Goal: Task Accomplishment & Management: Use online tool/utility

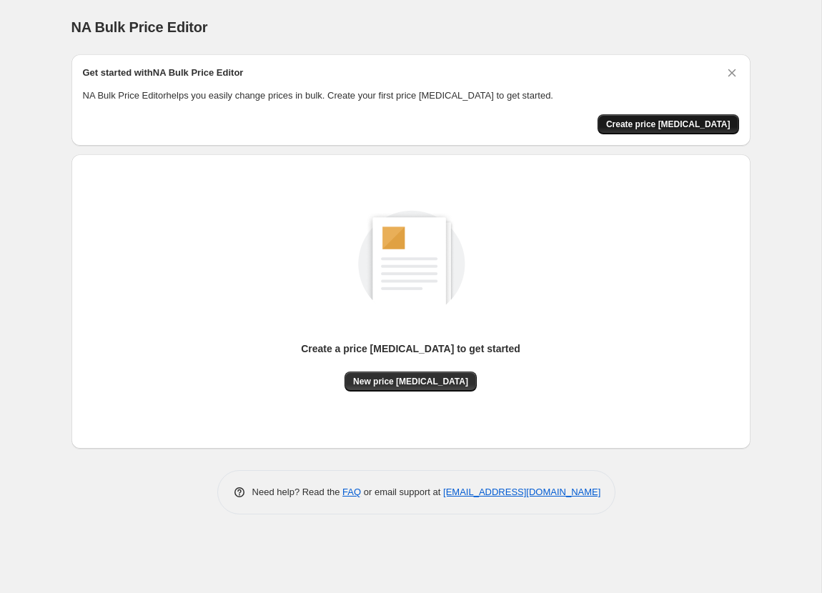
click at [670, 125] on span "Create price change job" at bounding box center [668, 124] width 124 height 11
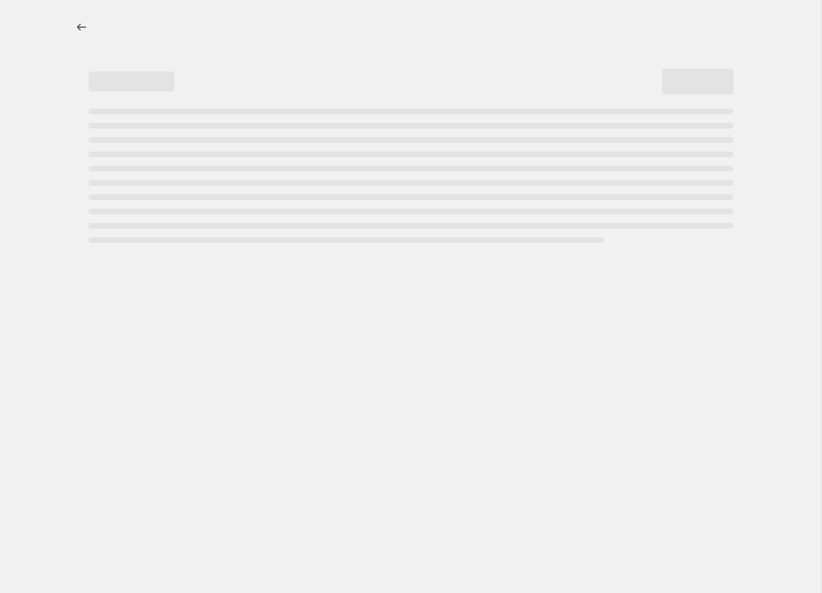
select select "percentage"
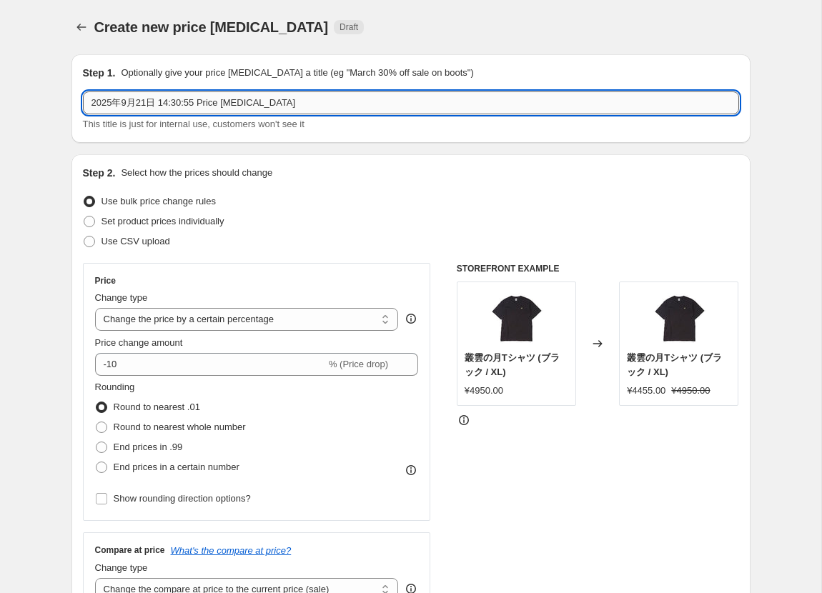
click at [174, 106] on input "2025年9月21日 14:30:55 Price change job" at bounding box center [411, 102] width 656 height 23
click at [172, 100] on input "2025年9月21日 14:30:55 Price change job" at bounding box center [411, 102] width 656 height 23
click at [169, 101] on input "2025年9月21日 14:30:55 Price change job" at bounding box center [411, 102] width 656 height 23
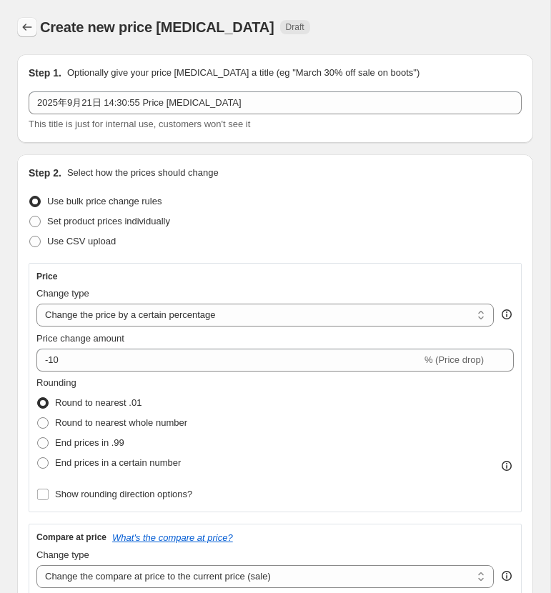
click at [20, 33] on icon "Price change jobs" at bounding box center [27, 27] width 14 height 14
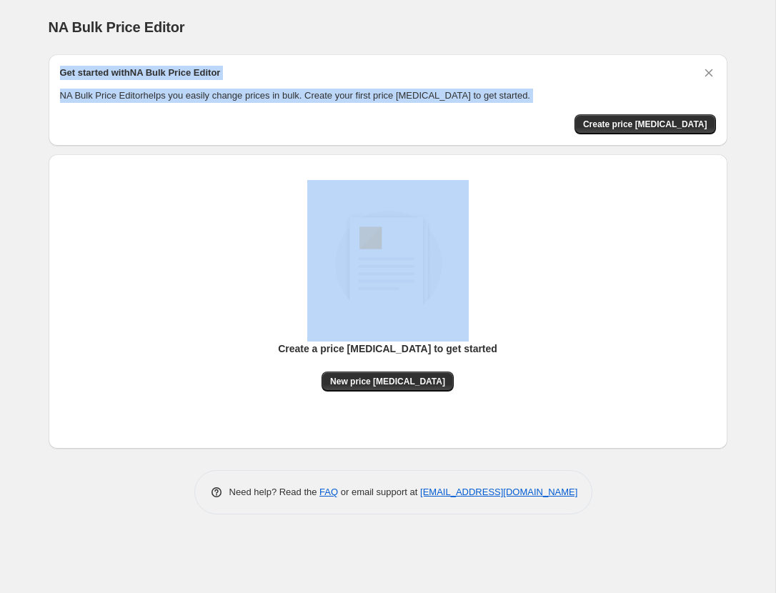
drag, startPoint x: 63, startPoint y: 72, endPoint x: 587, endPoint y: 106, distance: 525.5
click at [587, 106] on div "Get started with NA Bulk Price Editor NA Bulk Price Editor helps you easily cha…" at bounding box center [388, 100] width 656 height 69
copy div "Get started with NA Bulk Price Editor NA Bulk Price Editor helps you easily cha…"
click at [647, 119] on span "Create price change job" at bounding box center [645, 124] width 124 height 11
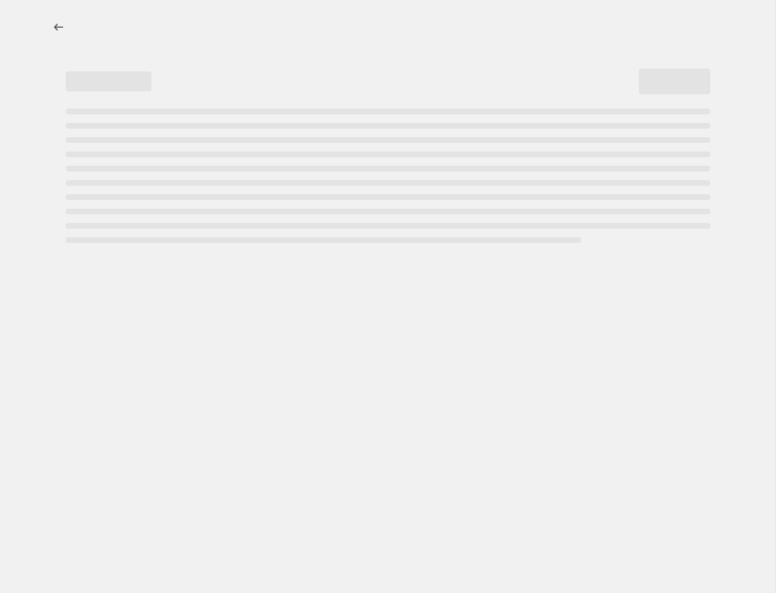
select select "percentage"
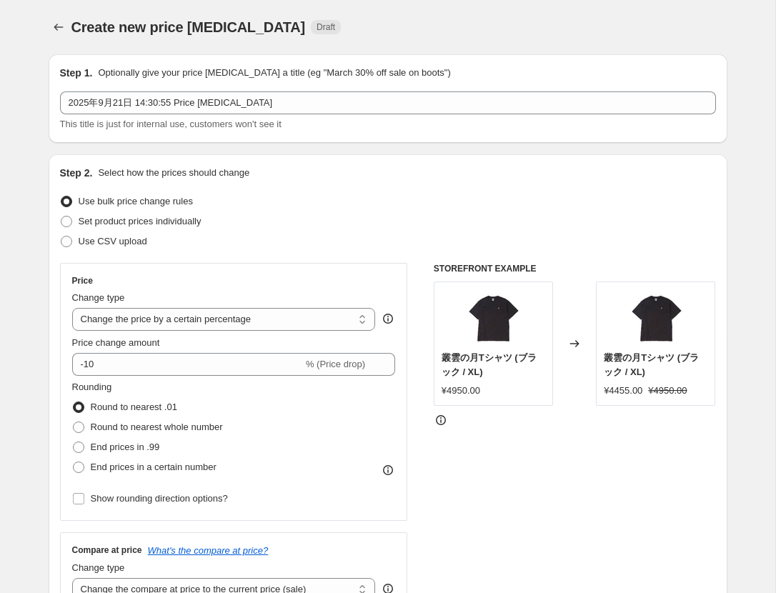
click at [96, 73] on div "Step 1. Optionally give your price change job a title (eg "March 30% off sale o…" at bounding box center [388, 73] width 656 height 14
drag, startPoint x: 56, startPoint y: 72, endPoint x: 469, endPoint y: 74, distance: 413.0
click at [469, 74] on div "Step 1. Optionally give your price change job a title (eg "March 30% off sale o…" at bounding box center [388, 98] width 679 height 89
copy div "Step 1. Optionally give your price change job a title (eg "March 30% off sale o…"
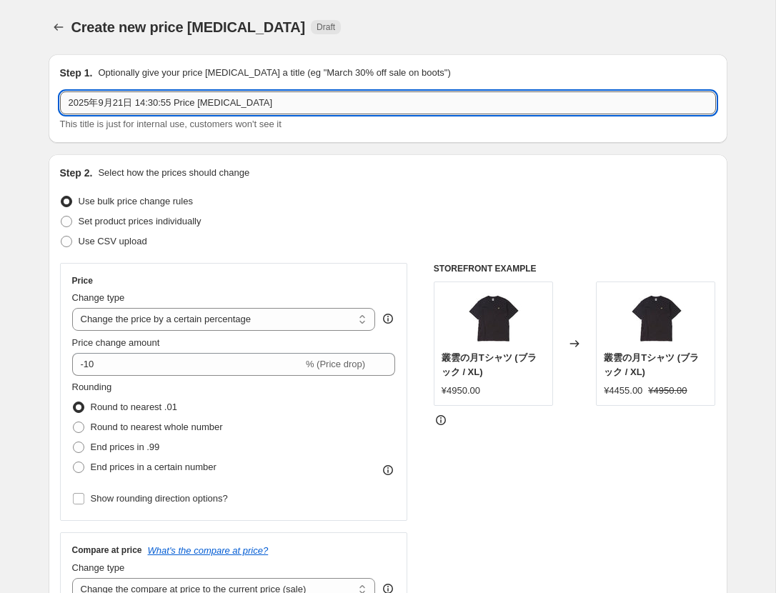
click at [277, 101] on input "2025年9月21日 14:30:55 Price change job" at bounding box center [388, 102] width 656 height 23
paste input "中秋の名月セール"
drag, startPoint x: 119, startPoint y: 101, endPoint x: 161, endPoint y: 101, distance: 41.4
click at [161, 101] on input "中秋の名月セール" at bounding box center [388, 102] width 656 height 23
drag, startPoint x: 114, startPoint y: 101, endPoint x: 159, endPoint y: 101, distance: 44.3
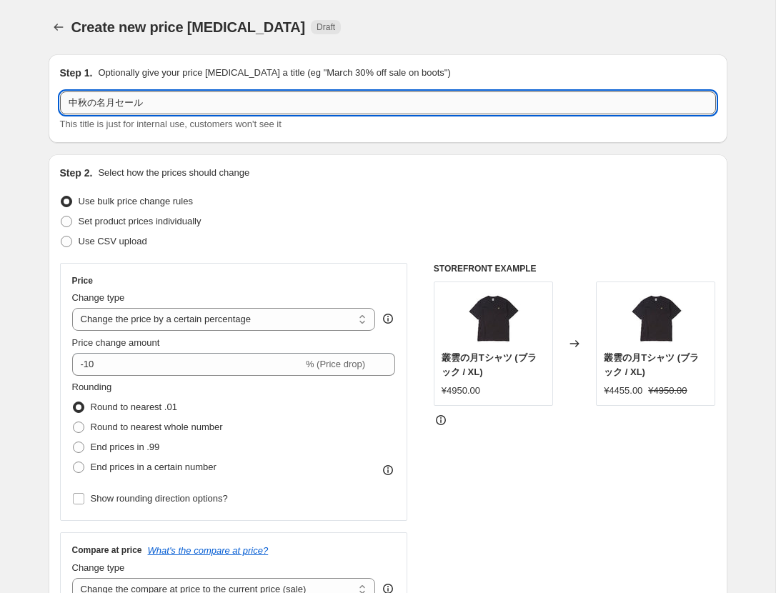
click at [159, 101] on input "中秋の名月セール" at bounding box center [388, 102] width 656 height 23
type input "中秋の名月SALE"
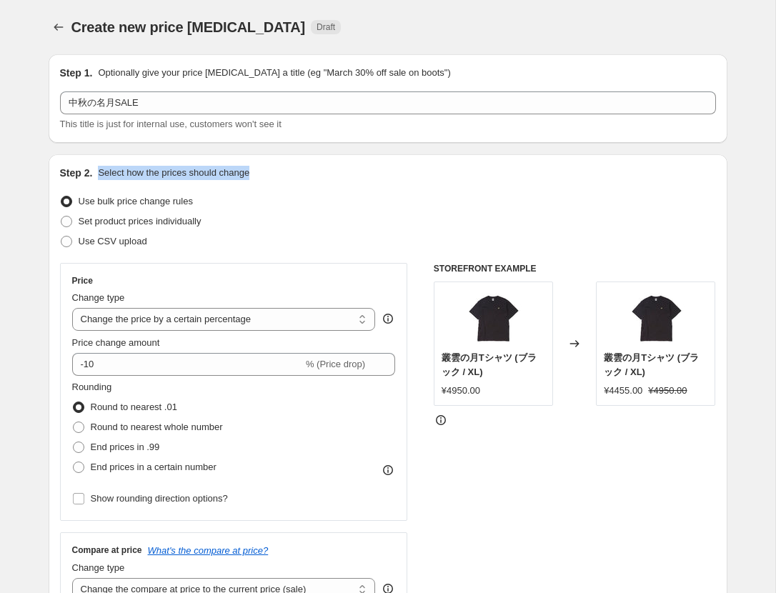
drag, startPoint x: 99, startPoint y: 171, endPoint x: 275, endPoint y: 170, distance: 175.8
click at [275, 170] on div "Step 2. Select how the prices should change" at bounding box center [388, 173] width 656 height 14
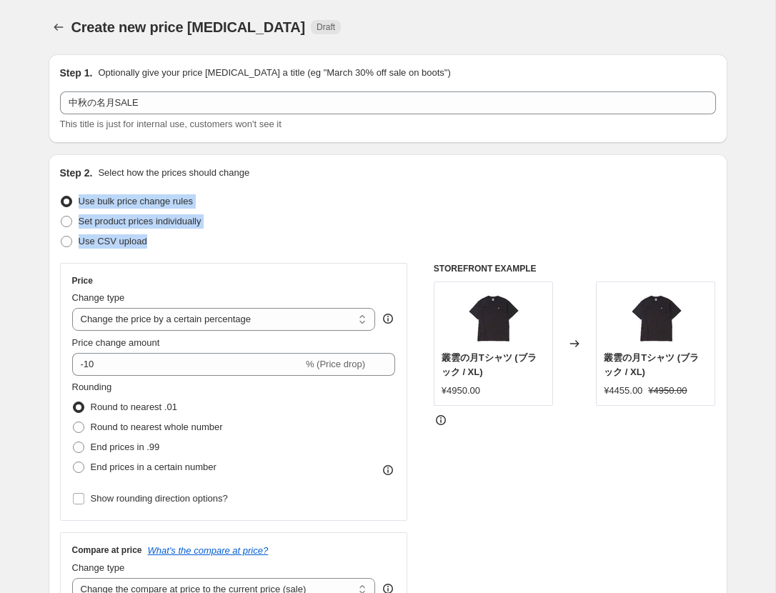
drag, startPoint x: 80, startPoint y: 198, endPoint x: 175, endPoint y: 239, distance: 103.4
click at [175, 239] on ul "Use bulk price change rules Set product prices individually Use CSV upload" at bounding box center [388, 221] width 656 height 60
copy ul "Use bulk price change rules Set product prices individually Use CSV upload"
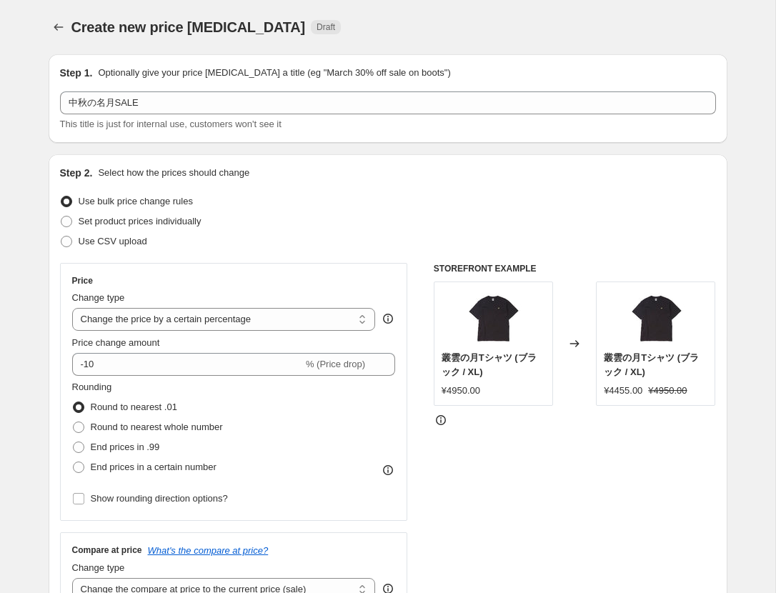
click at [247, 229] on div "Set product prices individually" at bounding box center [388, 221] width 656 height 20
click at [281, 325] on select "Change the price to a certain amount Change the price by a certain amount Chang…" at bounding box center [224, 319] width 304 height 23
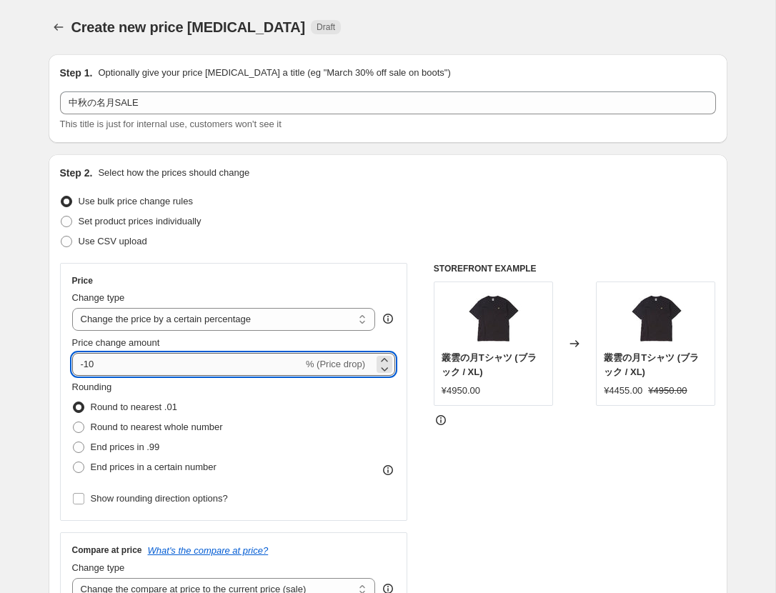
click at [97, 363] on input "-10" at bounding box center [187, 364] width 231 height 23
type input "-1"
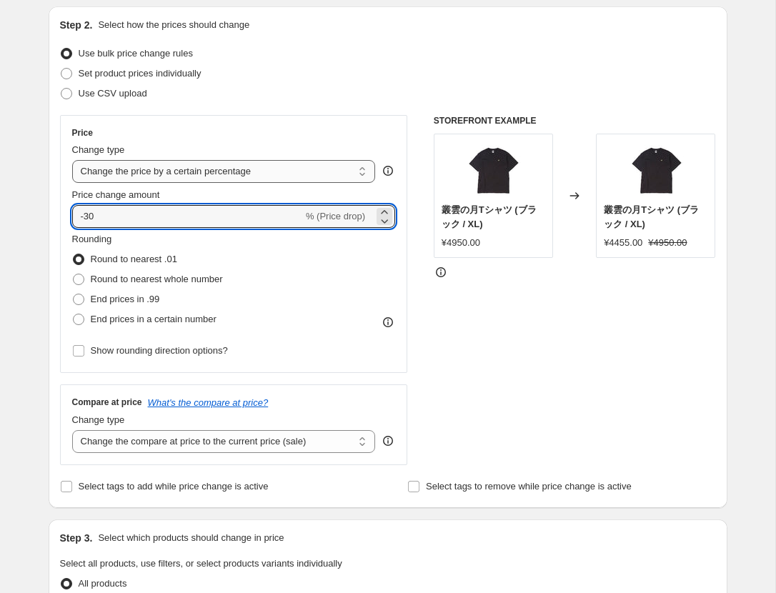
scroll to position [154, 0]
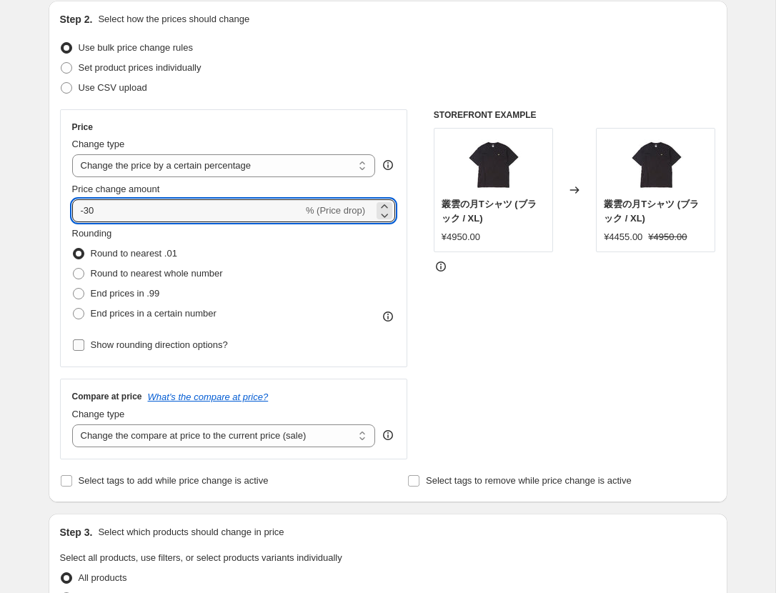
type input "-30"
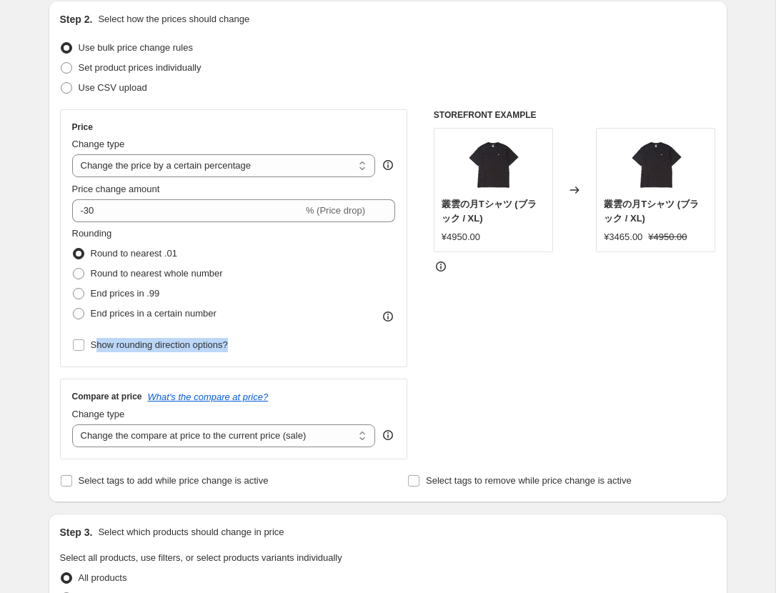
drag, startPoint x: 95, startPoint y: 343, endPoint x: 254, endPoint y: 343, distance: 158.6
click at [254, 343] on div "Rounding Round to nearest .01 Round to nearest whole number End prices in .99 E…" at bounding box center [234, 290] width 324 height 129
drag, startPoint x: 248, startPoint y: 343, endPoint x: 81, endPoint y: 344, distance: 166.5
click at [81, 344] on div "Rounding Round to nearest .01 Round to nearest whole number End prices in .99 E…" at bounding box center [234, 290] width 324 height 129
copy label "Show rounding direction options?"
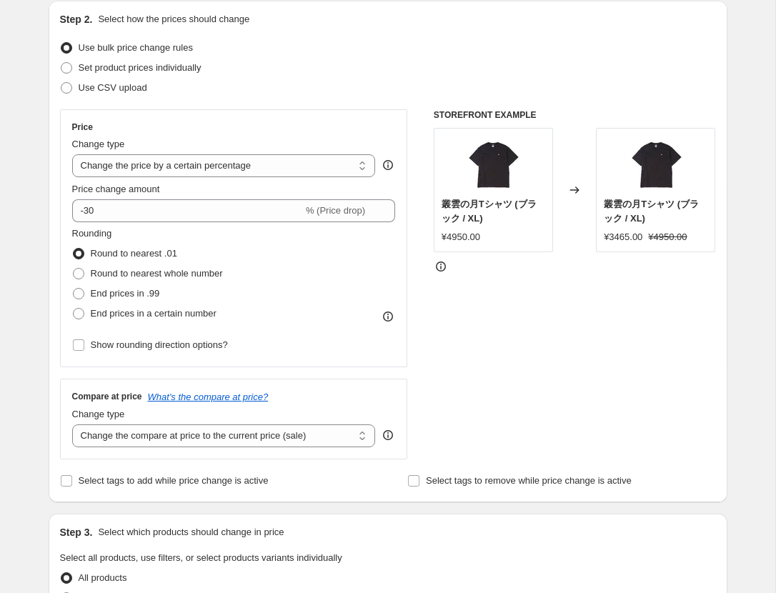
click at [39, 299] on div "Step 1. Optionally give your price change job a title (eg "March 30% off sale o…" at bounding box center [382, 538] width 690 height 1298
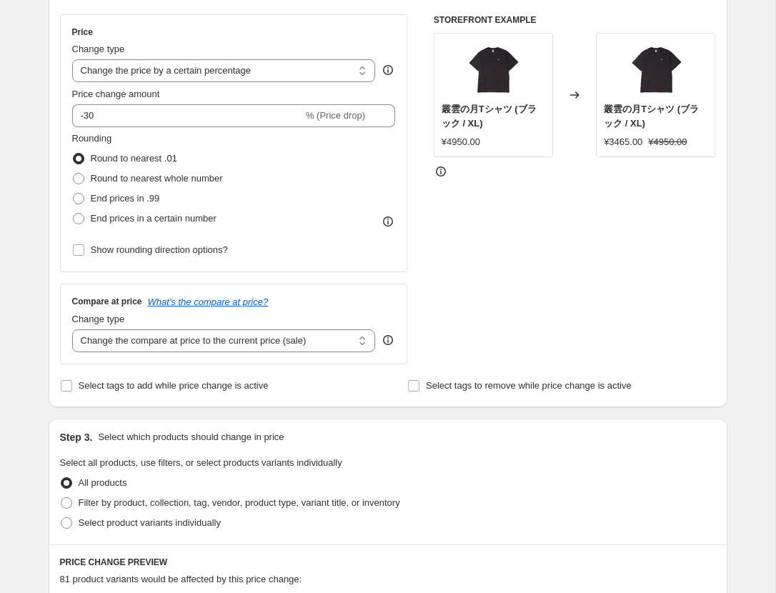
scroll to position [251, 0]
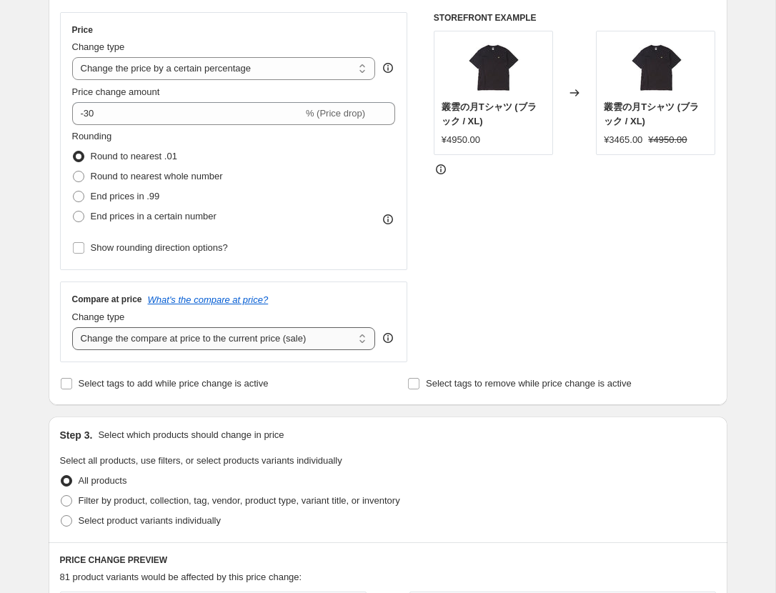
click at [157, 336] on select "Change the compare at price to the current price (sale) Change the compare at p…" at bounding box center [224, 338] width 304 height 23
drag, startPoint x: 128, startPoint y: 317, endPoint x: 56, endPoint y: 317, distance: 72.2
click at [56, 317] on div "Step 2. Select how the prices should change Use bulk price change rules Set pro…" at bounding box center [388, 155] width 679 height 502
click at [389, 335] on icon at bounding box center [388, 338] width 14 height 14
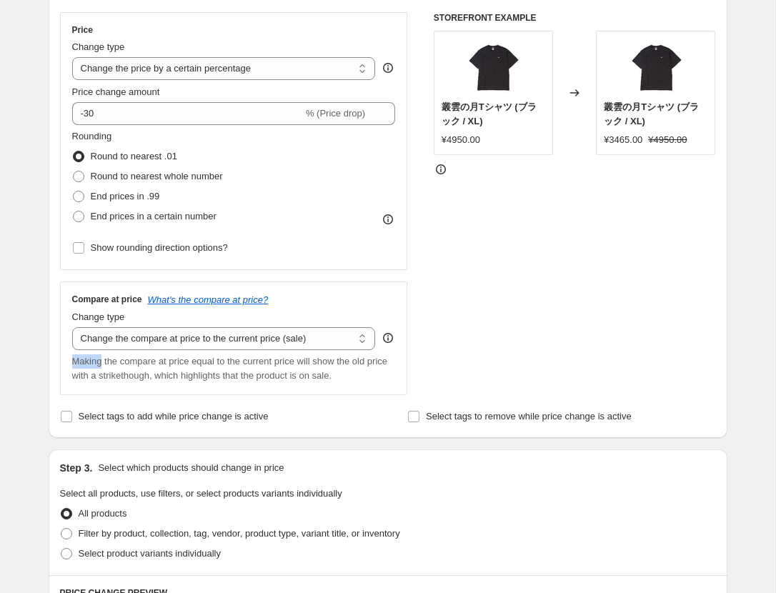
click at [389, 335] on icon at bounding box center [388, 338] width 14 height 14
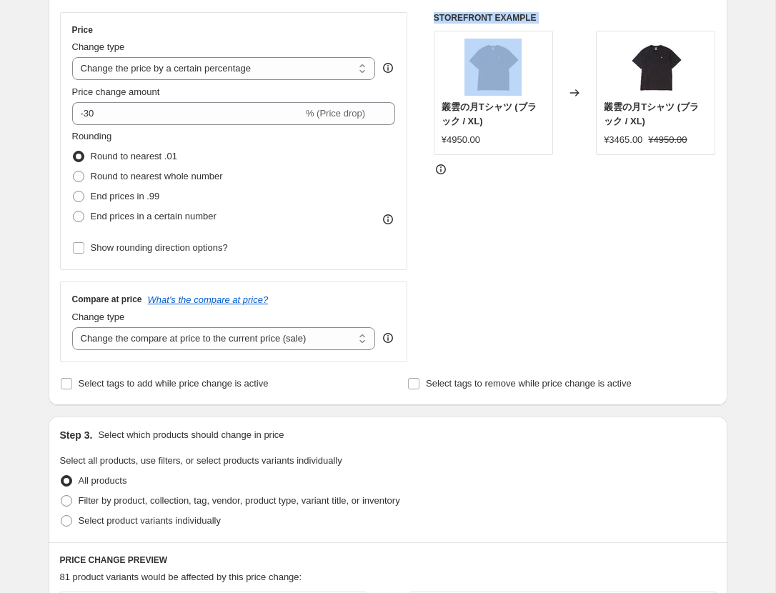
click at [389, 335] on icon at bounding box center [388, 338] width 14 height 14
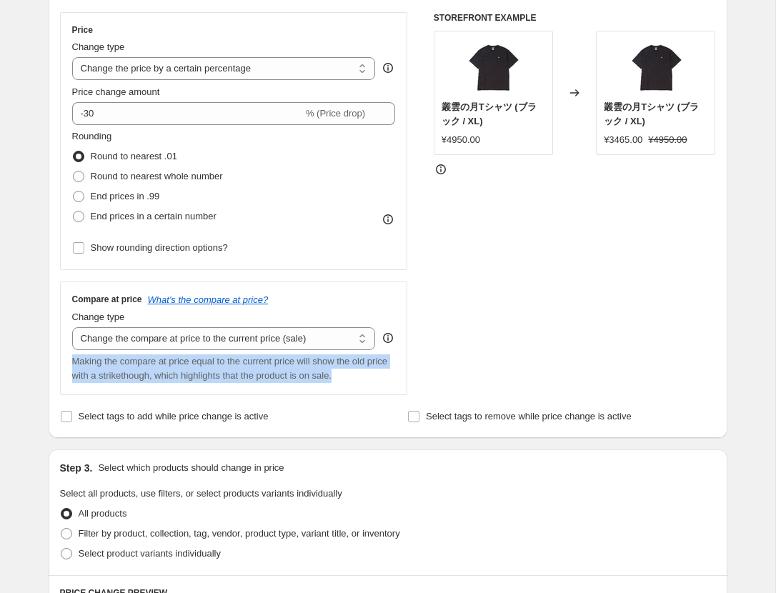
drag, startPoint x: 385, startPoint y: 377, endPoint x: 35, endPoint y: 366, distance: 350.3
click at [35, 366] on div "Create new price change job. This page is ready Create new price change job Dra…" at bounding box center [387, 479] width 713 height 1461
copy span "Making the compare at price equal to the current price will show the old price …"
click at [19, 381] on div "Create new price change job. This page is ready Create new price change job Dra…" at bounding box center [387, 479] width 775 height 1461
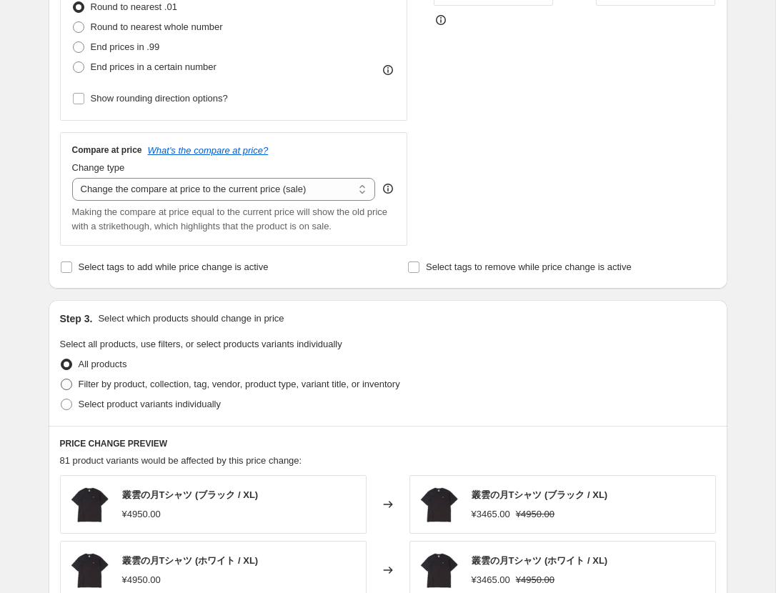
scroll to position [412, 0]
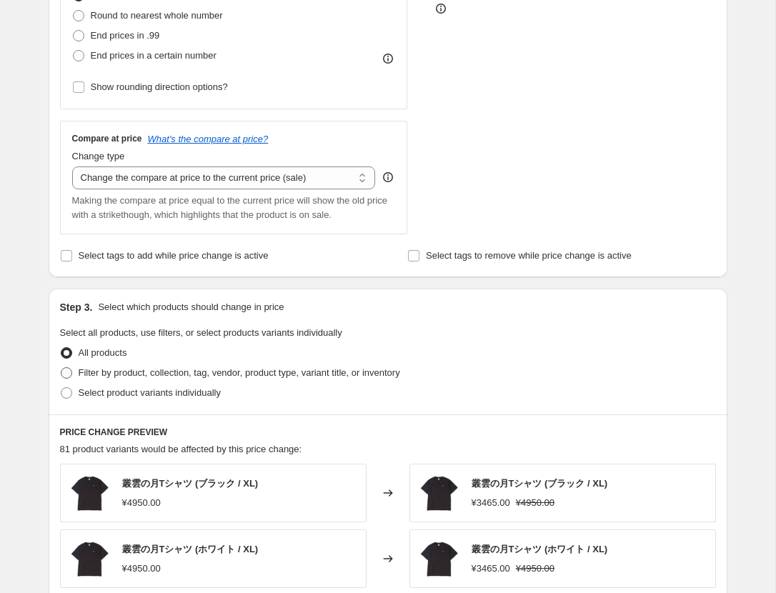
click at [110, 373] on span "Filter by product, collection, tag, vendor, product type, variant title, or inv…" at bounding box center [240, 372] width 322 height 11
click at [61, 368] on input "Filter by product, collection, tag, vendor, product type, variant title, or inv…" at bounding box center [61, 367] width 1 height 1
radio input "true"
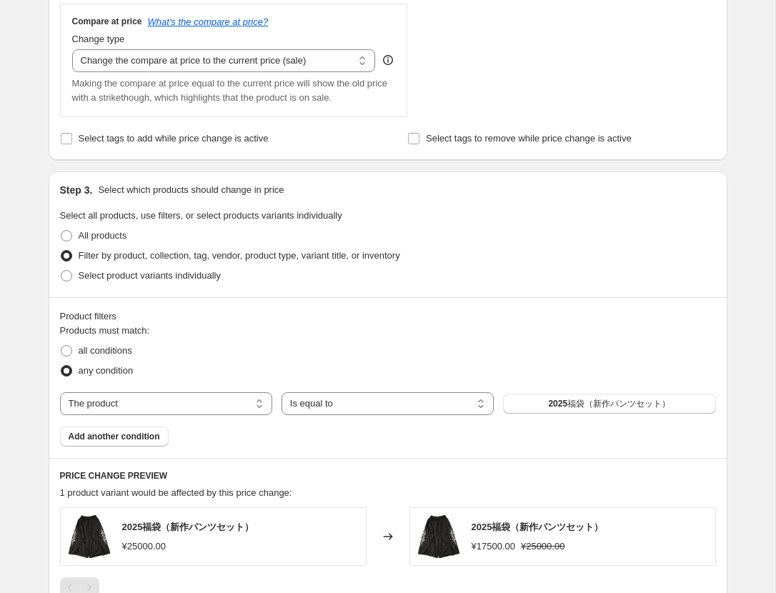
scroll to position [537, 0]
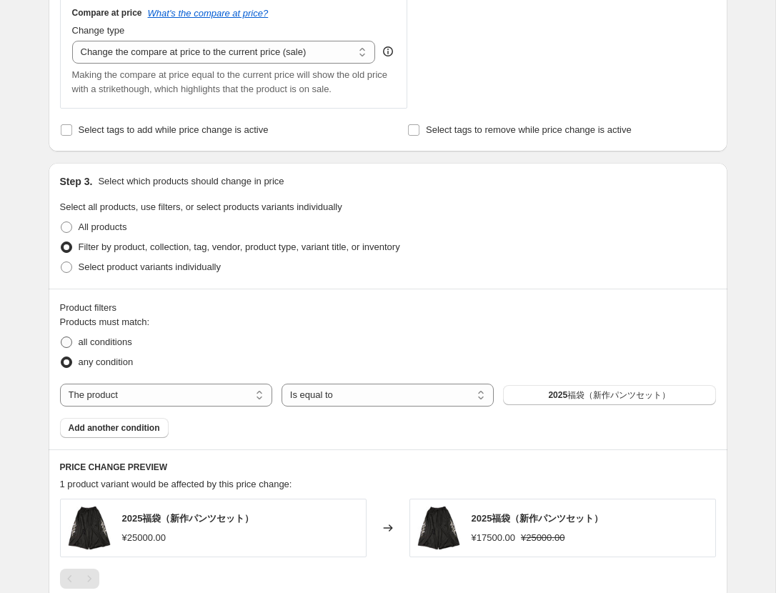
click at [124, 340] on span "all conditions" at bounding box center [106, 342] width 54 height 11
click at [61, 337] on input "all conditions" at bounding box center [61, 337] width 1 height 1
radio input "true"
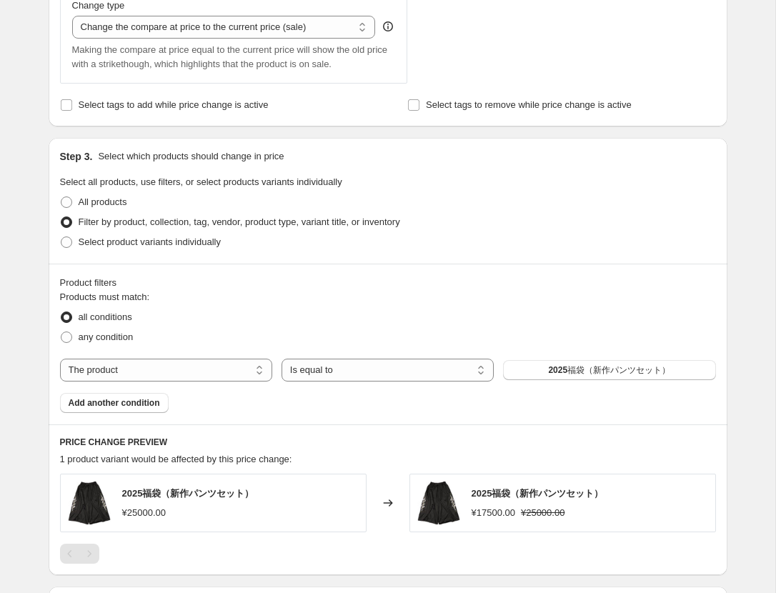
scroll to position [589, 0]
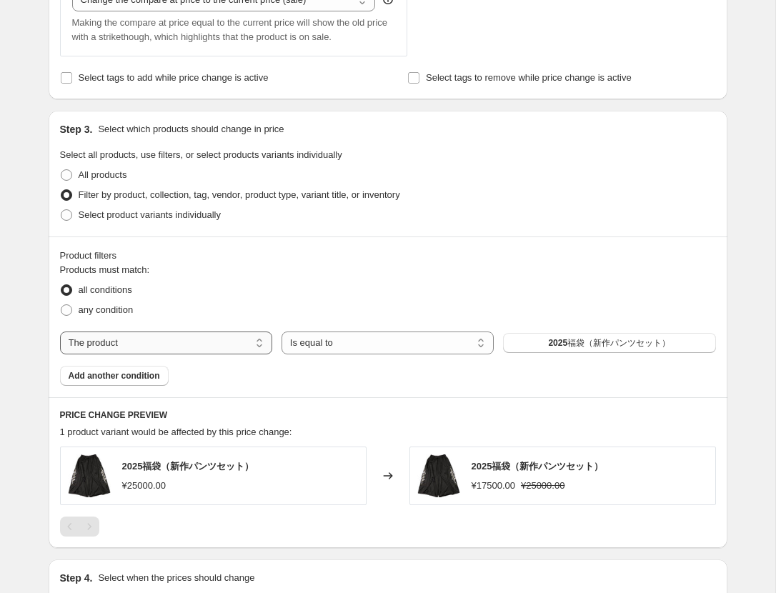
click at [217, 340] on select "The product The product's collection The product's tag The product's vendor The…" at bounding box center [166, 343] width 212 height 23
select select "collection"
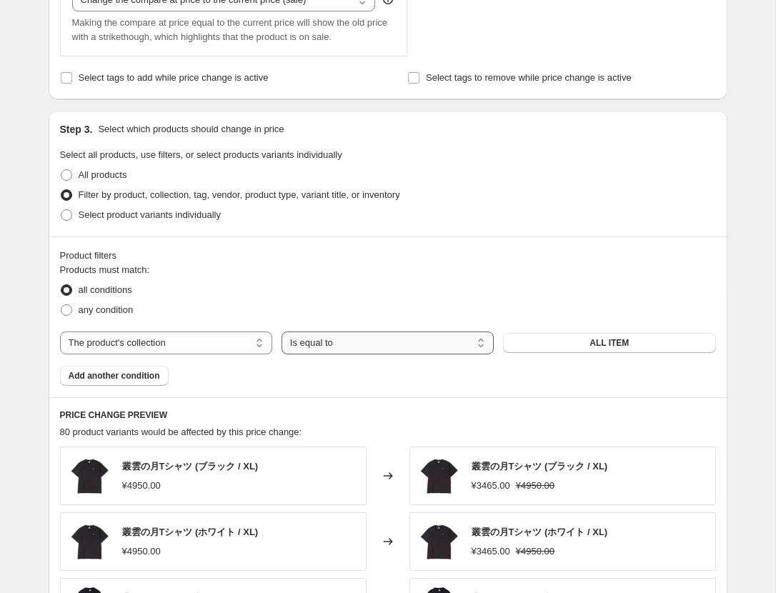
click at [374, 334] on select "Is equal to Is not equal to" at bounding box center [388, 343] width 212 height 23
click at [569, 340] on button "ALL ITEM" at bounding box center [609, 343] width 212 height 20
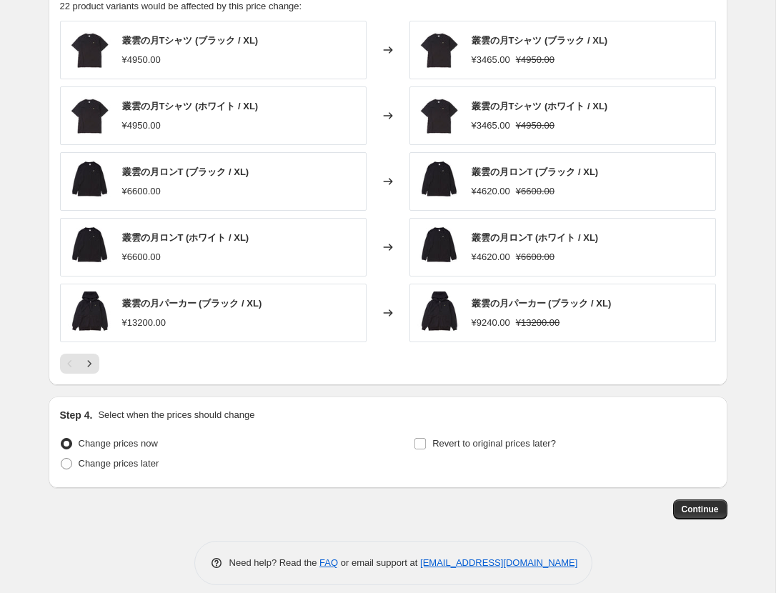
scroll to position [1024, 0]
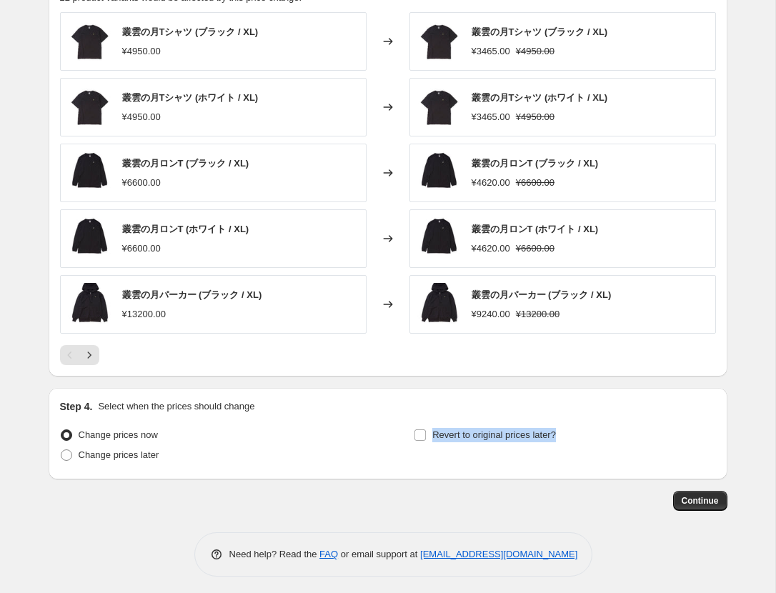
drag, startPoint x: 434, startPoint y: 432, endPoint x: 589, endPoint y: 429, distance: 154.4
click at [589, 429] on div "Revert to original prices later?" at bounding box center [565, 446] width 302 height 43
copy span "Revert to original prices later?"
click at [272, 469] on div "Step 4. Select when the prices should change Change prices now Change prices la…" at bounding box center [388, 433] width 679 height 91
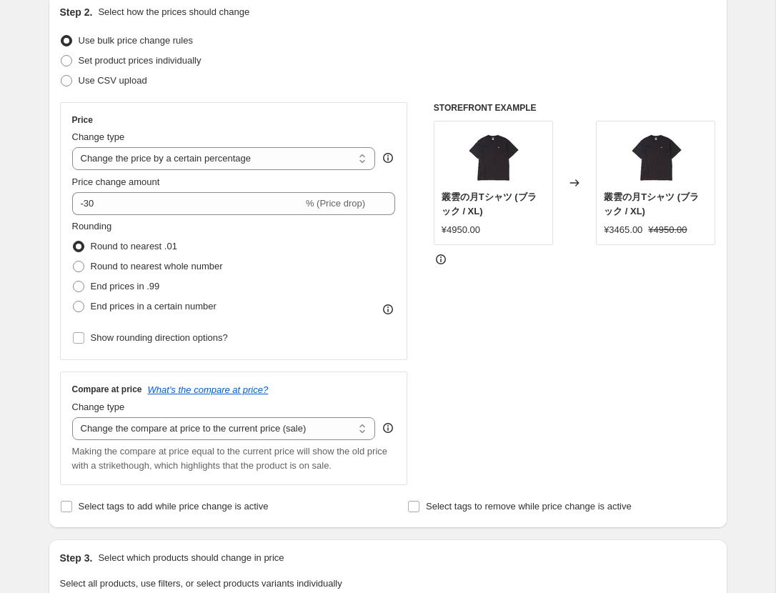
scroll to position [0, 0]
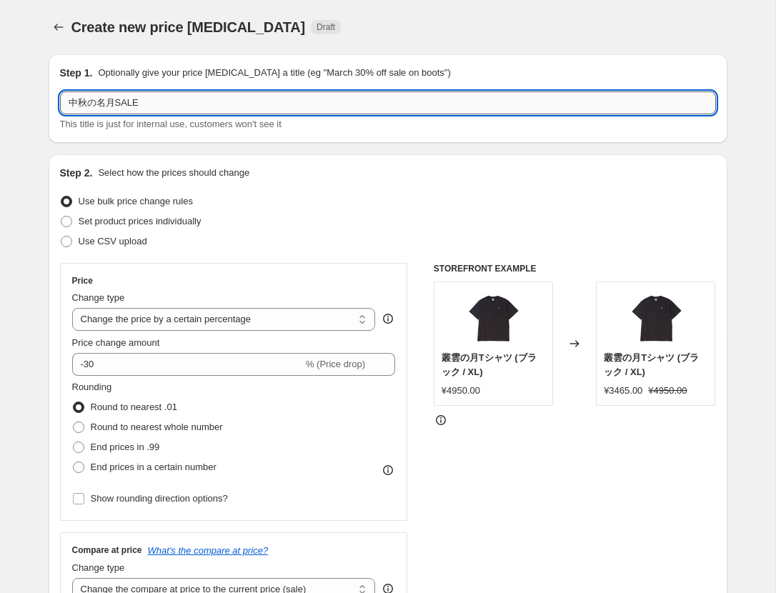
click at [115, 106] on input "中秋の名月SALE" at bounding box center [388, 102] width 656 height 23
click at [114, 104] on input "中秋の名月30%OFF SALE" at bounding box center [388, 102] width 656 height 23
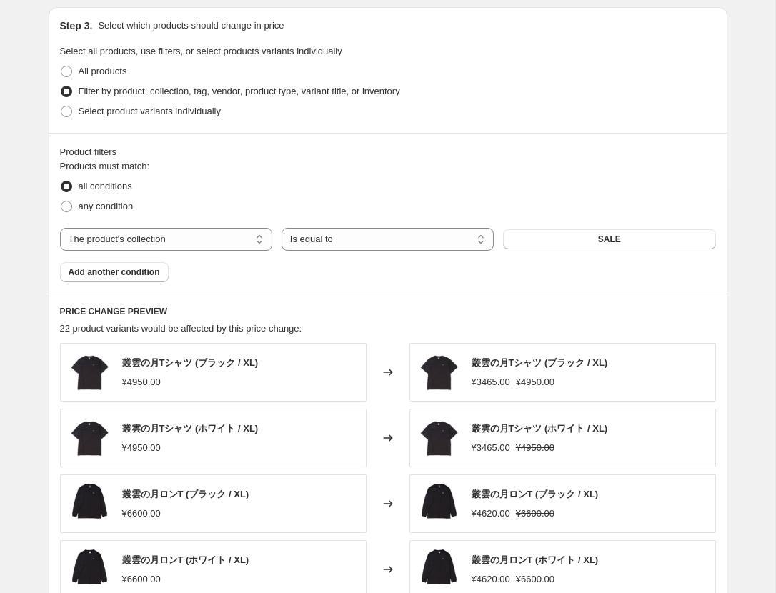
scroll to position [1024, 0]
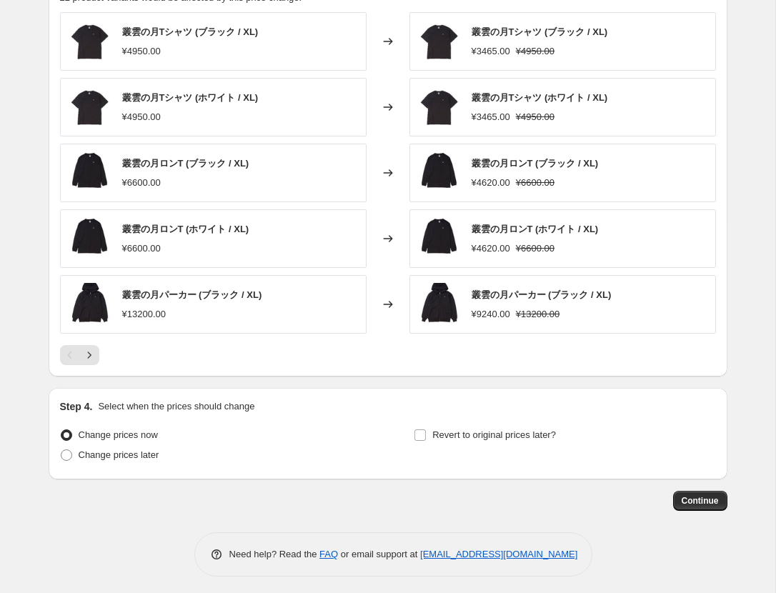
type input "中秋の名月 30%OFF SALE"
click at [422, 429] on input "Revert to original prices later?" at bounding box center [419, 434] width 11 height 11
checkbox input "true"
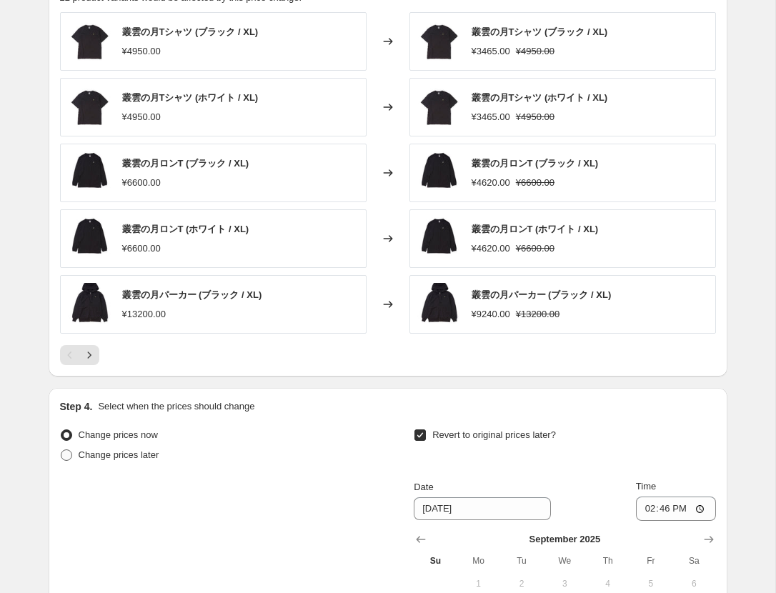
click at [139, 449] on span "Change prices later" at bounding box center [119, 454] width 81 height 11
click at [61, 449] on input "Change prices later" at bounding box center [61, 449] width 1 height 1
radio input "true"
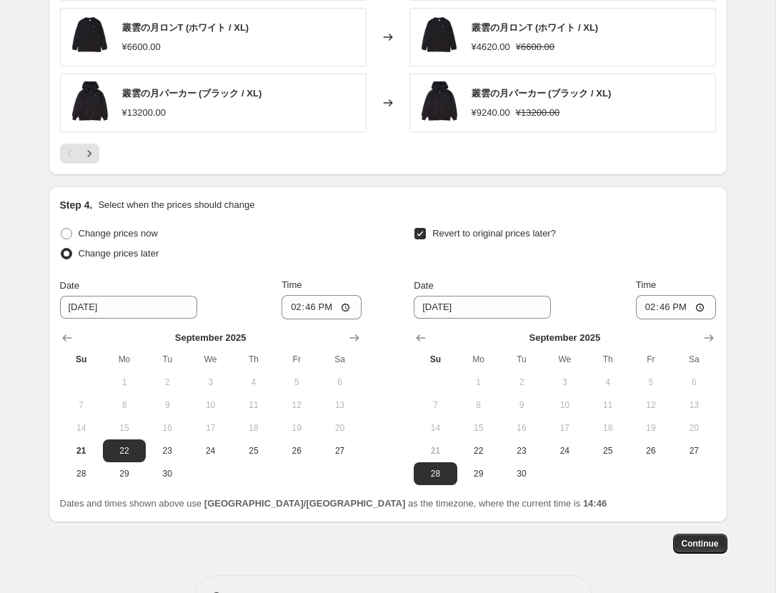
scroll to position [1231, 0]
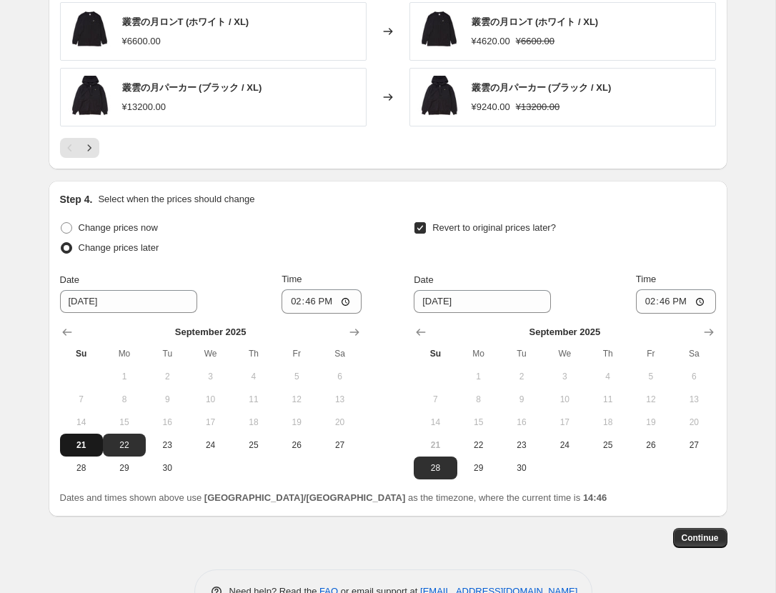
click at [83, 439] on span "21" at bounding box center [81, 444] width 31 height 11
type input "[DATE]"
click at [309, 292] on input "14:46" at bounding box center [322, 301] width 80 height 24
type input "21:00"
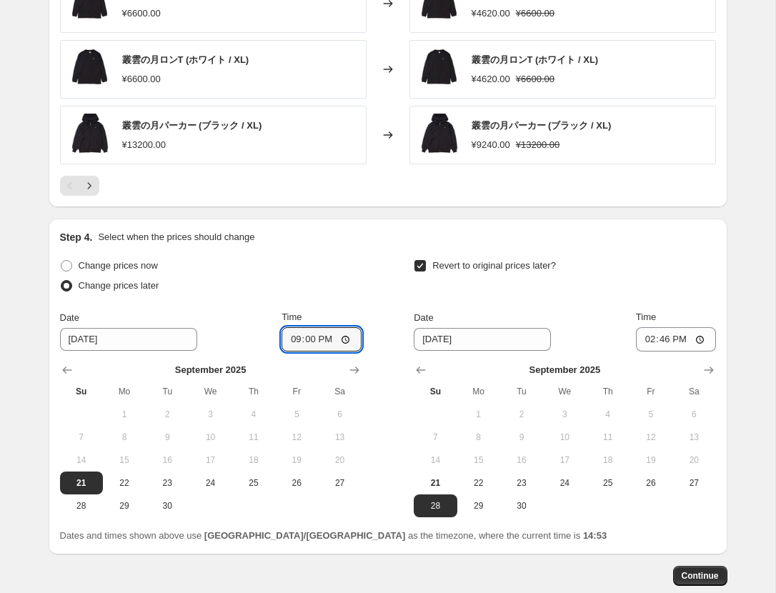
scroll to position [1268, 0]
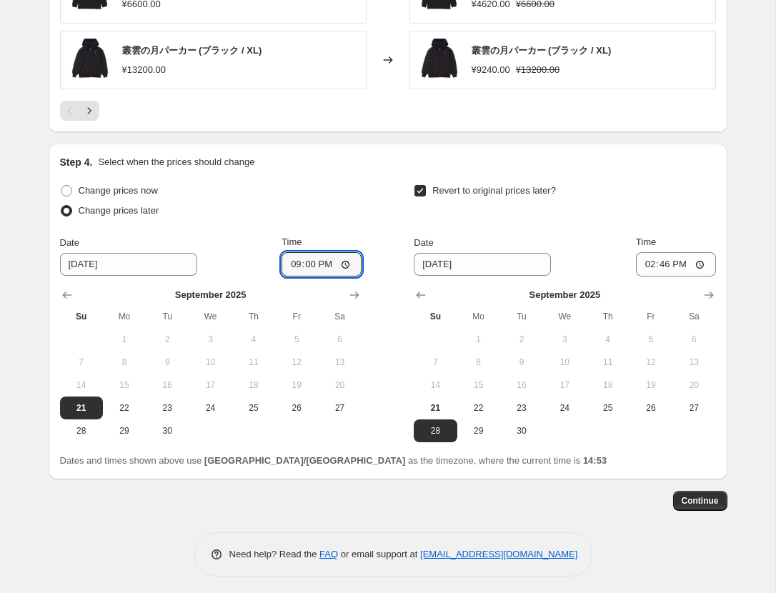
click at [344, 195] on div "Change prices now" at bounding box center [211, 191] width 302 height 20
click at [648, 260] on div "Date 9/28/2025 Time 14:46" at bounding box center [565, 255] width 302 height 41
click at [658, 258] on input "14:46" at bounding box center [676, 264] width 80 height 24
type input "23:59"
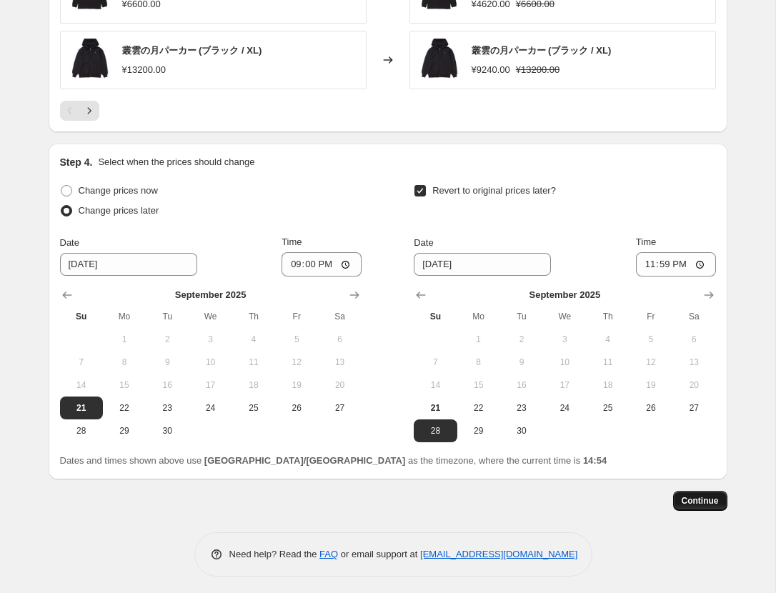
click at [706, 499] on span "Continue" at bounding box center [700, 500] width 37 height 11
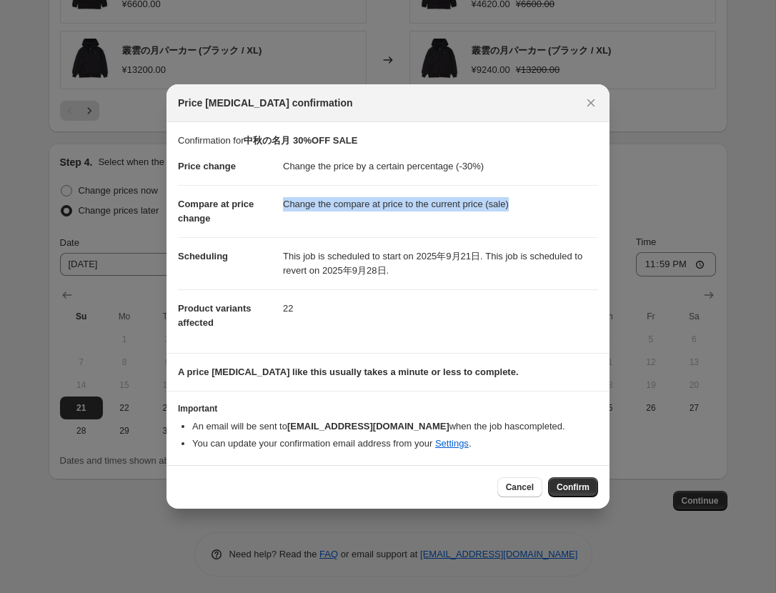
drag, startPoint x: 282, startPoint y: 204, endPoint x: 533, endPoint y: 206, distance: 250.8
click at [533, 206] on dd "Change the compare at price to the current price (sale)" at bounding box center [440, 204] width 315 height 38
copy dd "Change the compare at price to the current price (sale)"
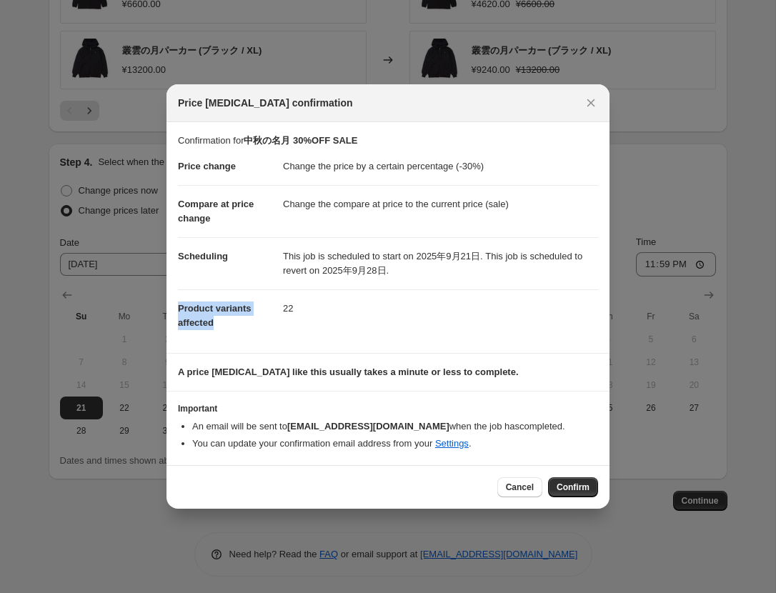
drag, startPoint x: 179, startPoint y: 309, endPoint x: 236, endPoint y: 324, distance: 58.2
click at [236, 324] on dt "Product variants affected" at bounding box center [230, 315] width 105 height 52
copy span "Product variants affected"
click at [364, 151] on dd "Change the price by a certain percentage (-30%)" at bounding box center [440, 166] width 315 height 37
click at [506, 485] on span "Cancel" at bounding box center [520, 487] width 28 height 11
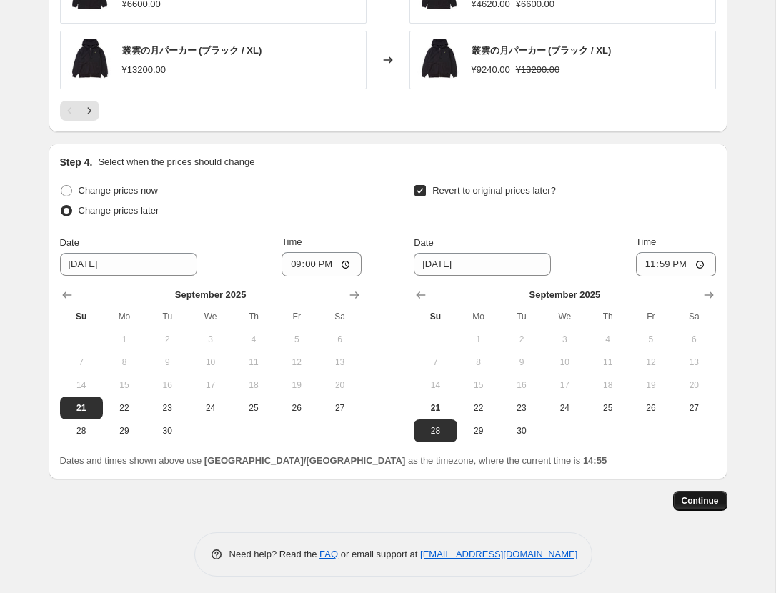
click at [700, 495] on span "Continue" at bounding box center [700, 500] width 37 height 11
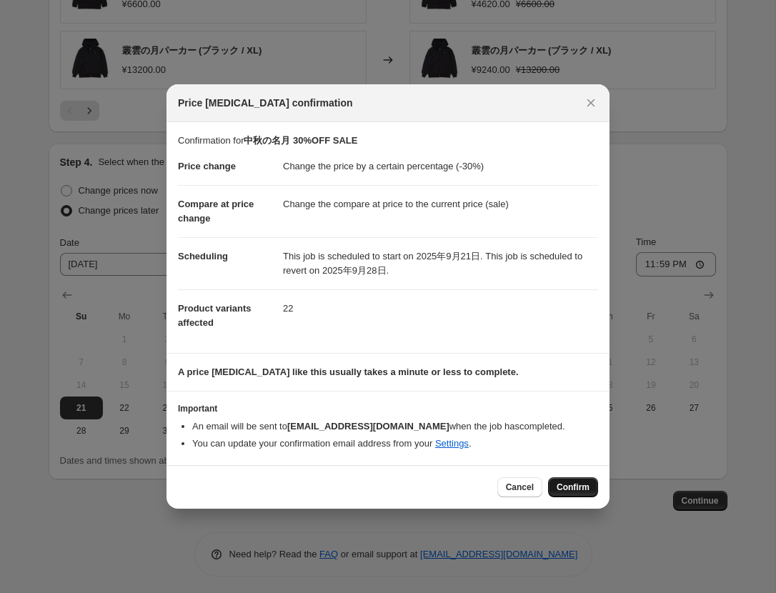
click at [584, 489] on span "Confirm" at bounding box center [573, 487] width 33 height 11
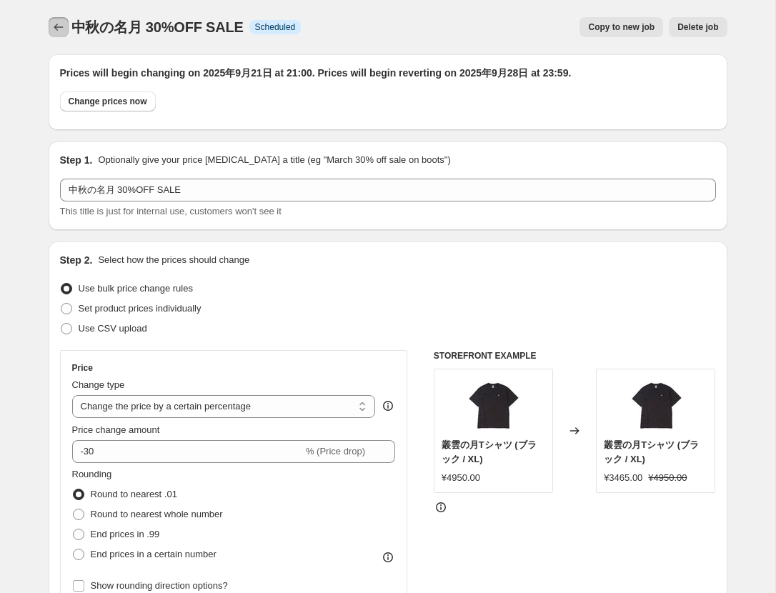
click at [52, 31] on icon "Price change jobs" at bounding box center [58, 27] width 14 height 14
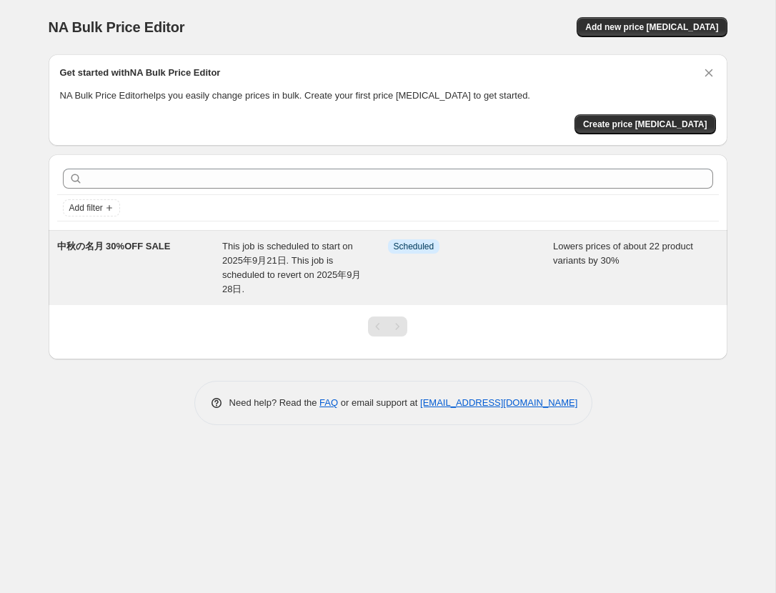
click at [307, 269] on span "This job is scheduled to start on [DATE]. This job is scheduled to revert on [D…" at bounding box center [291, 268] width 139 height 54
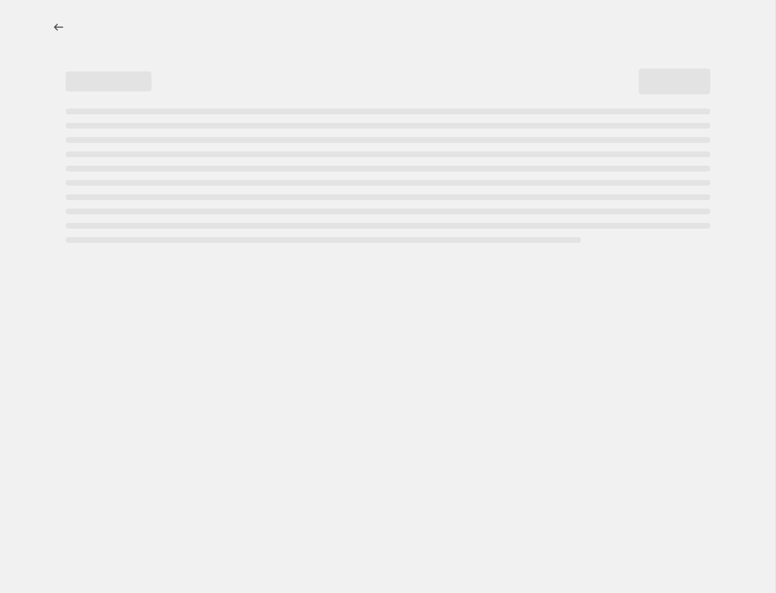
select select "percentage"
select select "collection"
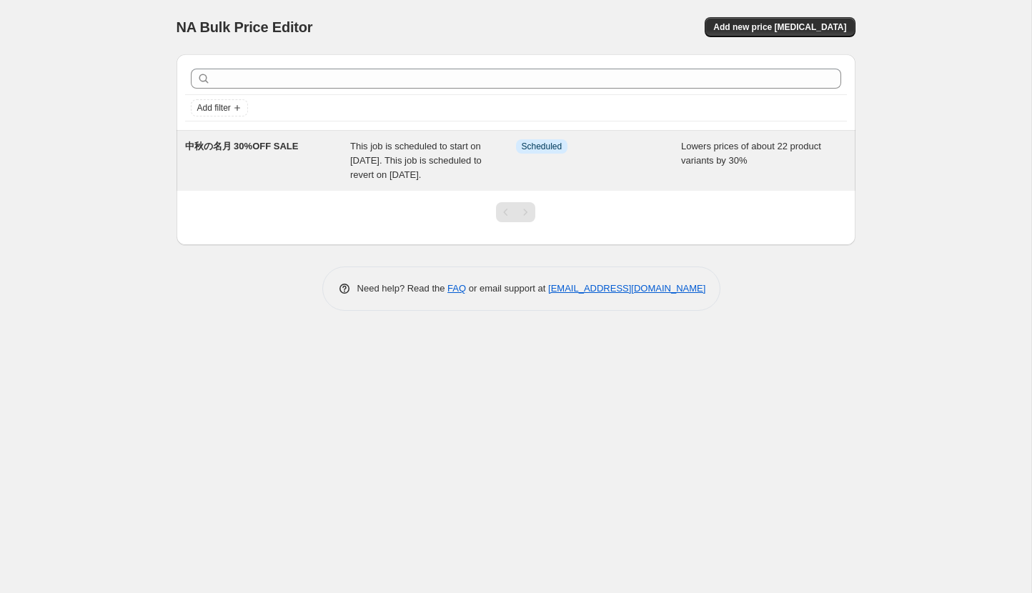
click at [501, 180] on div "This job is scheduled to start on 2025年9月21日. This job is scheduled to revert o…" at bounding box center [433, 160] width 166 height 43
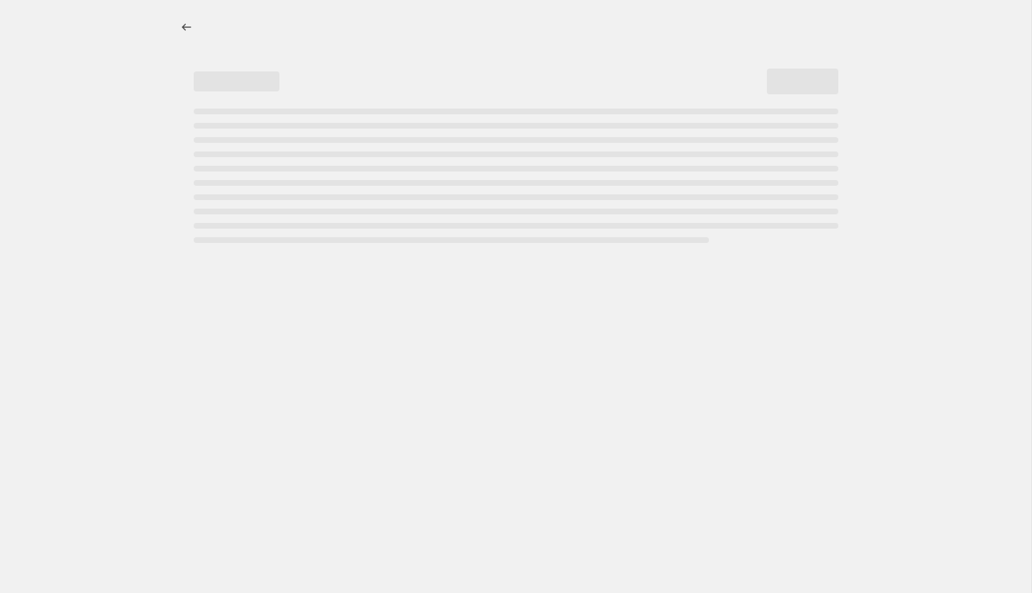
select select "percentage"
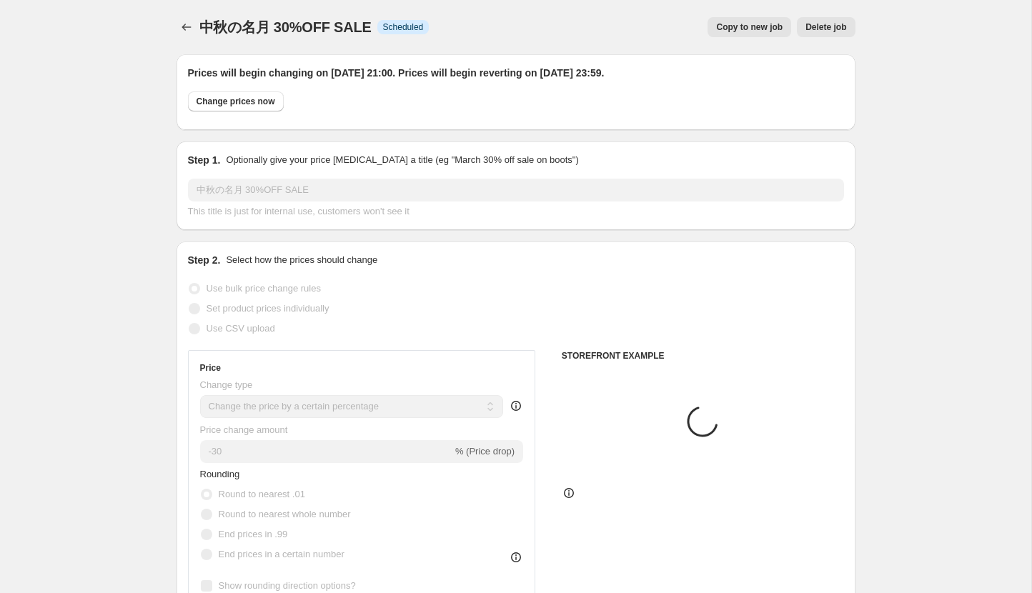
select select "collection"
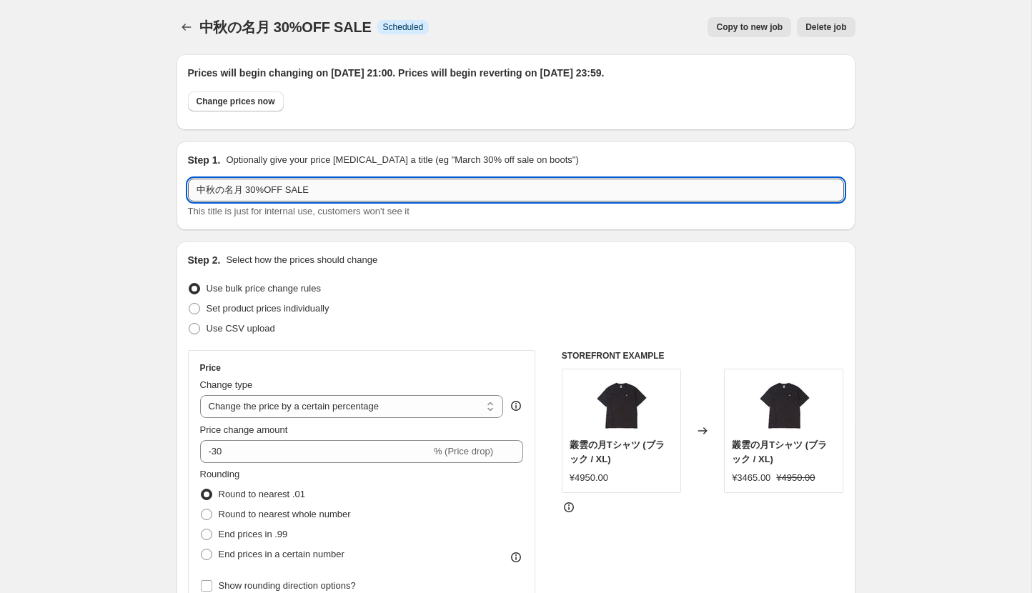
drag, startPoint x: 287, startPoint y: 190, endPoint x: 324, endPoint y: 190, distance: 36.4
click at [324, 190] on input "中秋の名月 30%OFF SALE" at bounding box center [516, 190] width 656 height 23
click at [241, 189] on input "中秋の名月 30%OFF" at bounding box center [516, 190] width 656 height 23
paste input "SALE"
click at [326, 179] on input "中秋の名月SALE 30%OFF" at bounding box center [516, 190] width 656 height 23
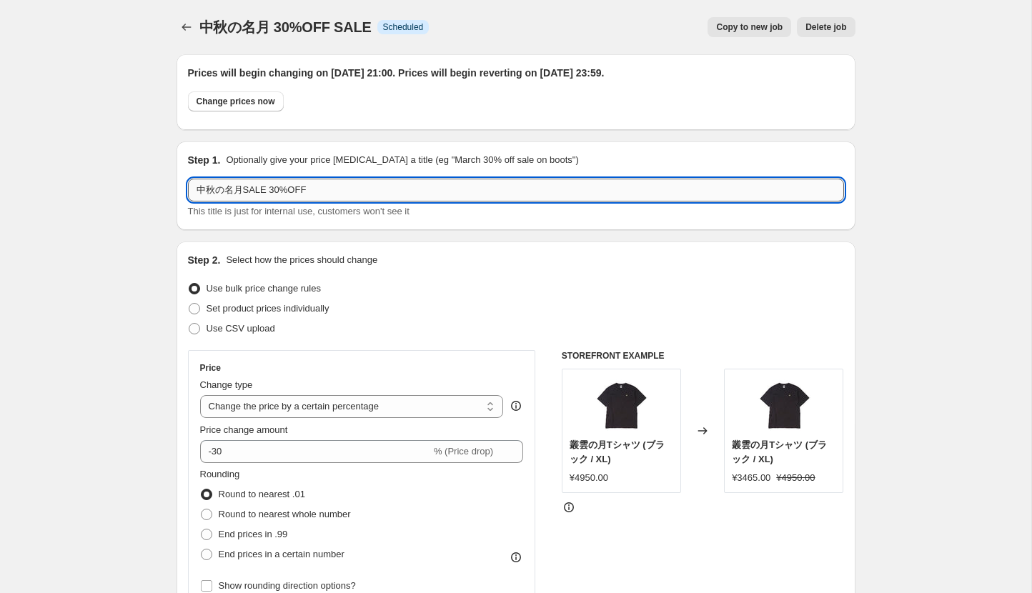
click at [327, 193] on input "中秋の名月SALE 30%OFF" at bounding box center [516, 190] width 656 height 23
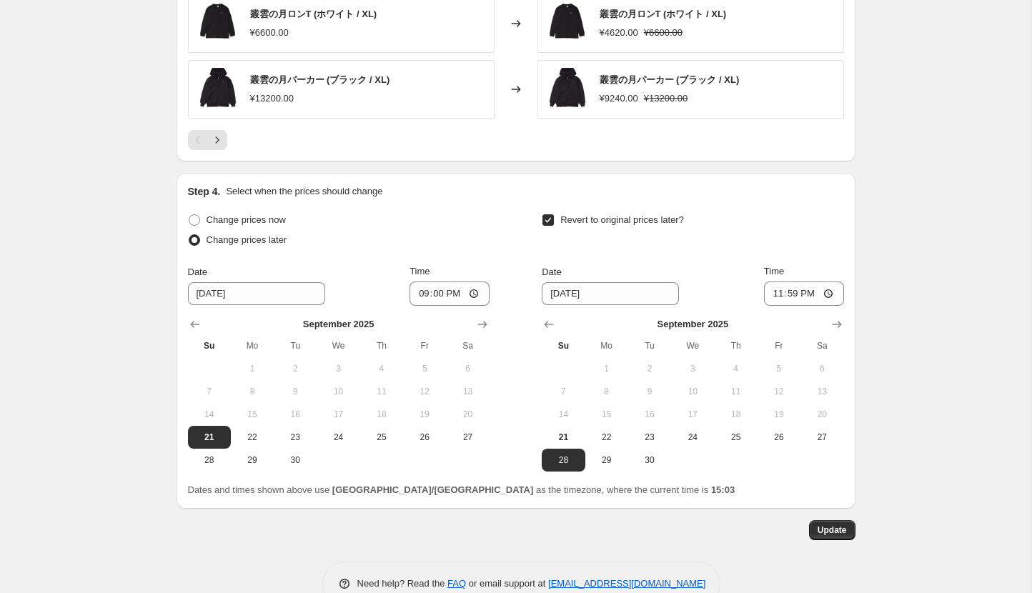
scroll to position [1322, 0]
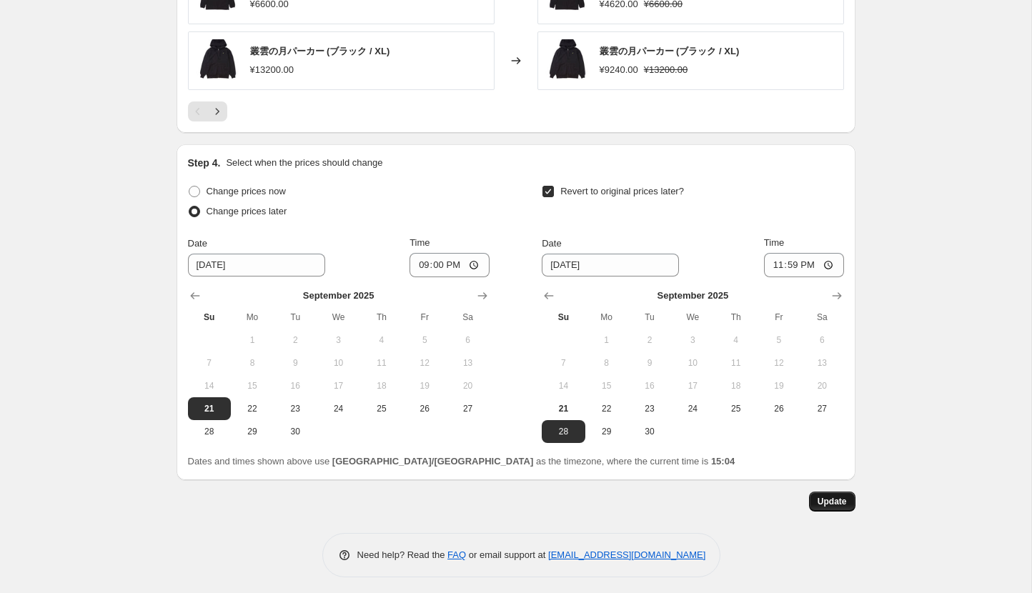
type input "中秋の名月SALE 30%OFF"
click at [841, 496] on span "Update" at bounding box center [831, 501] width 29 height 11
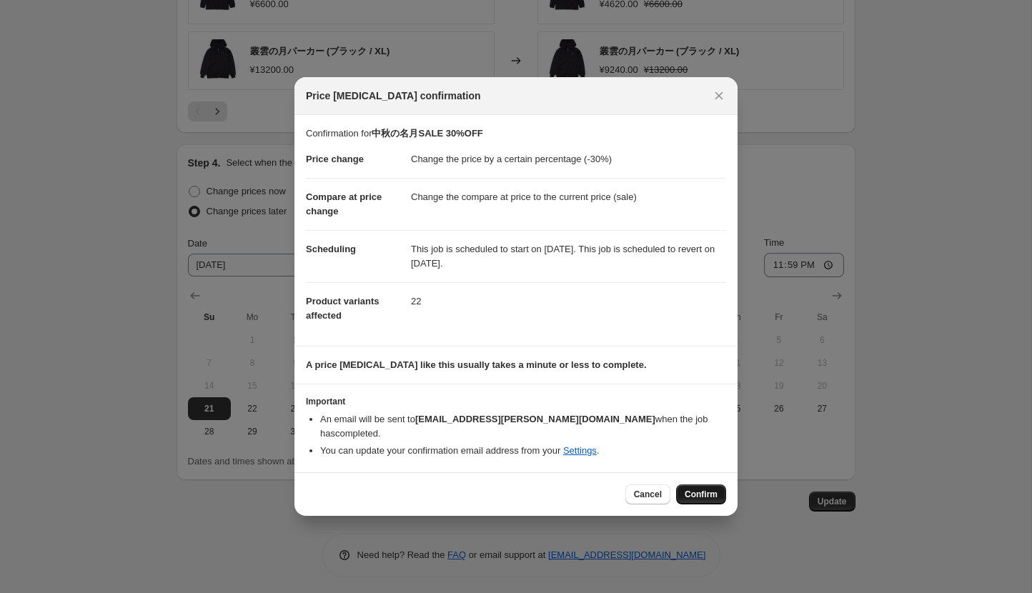
click at [704, 490] on span "Confirm" at bounding box center [700, 494] width 33 height 11
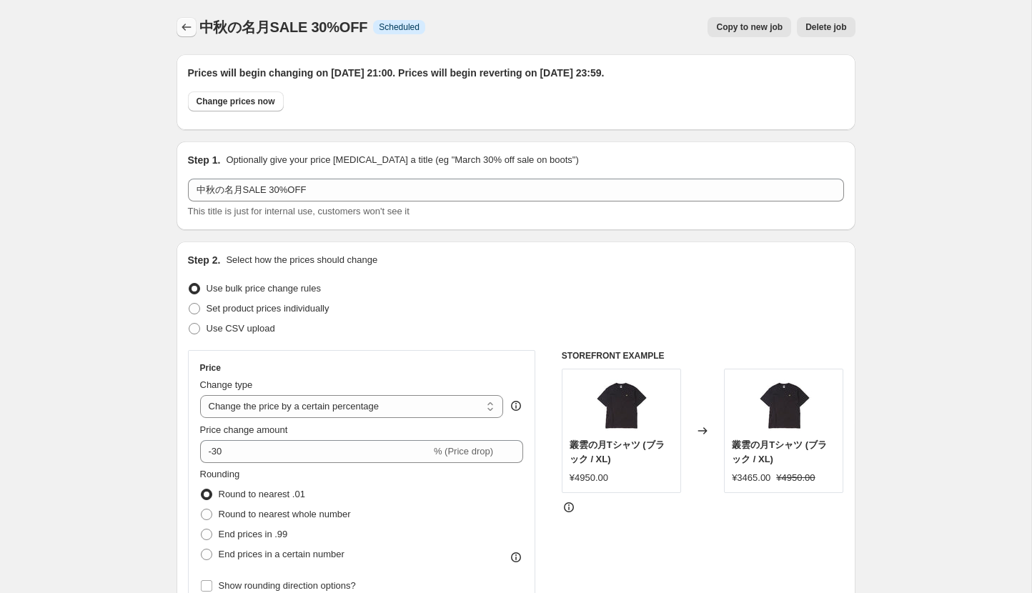
click at [179, 33] on icon "Price change jobs" at bounding box center [186, 27] width 14 height 14
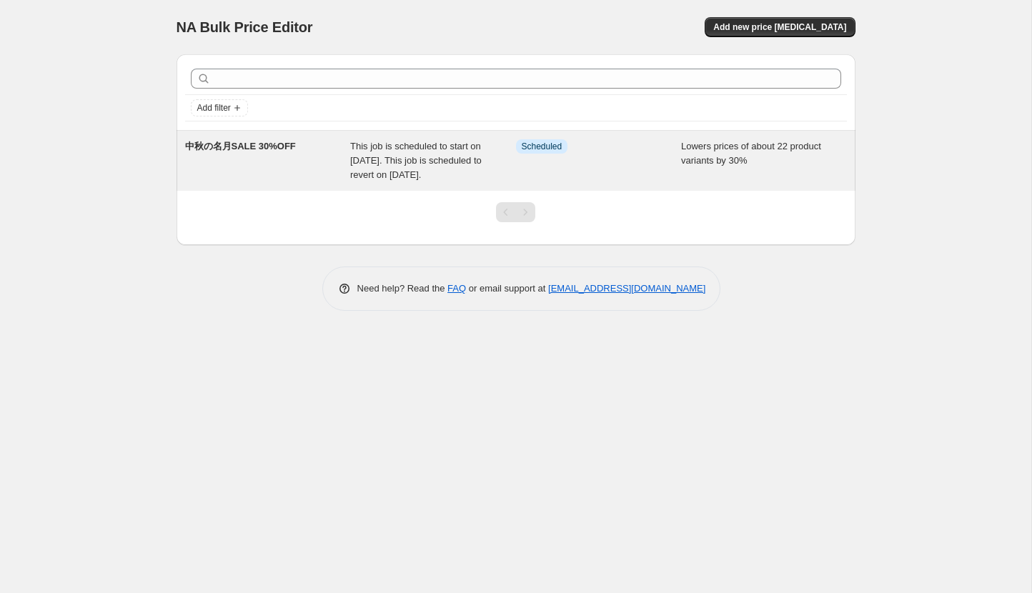
click at [702, 182] on div "Lowers prices of about 22 product variants by 30%" at bounding box center [764, 160] width 166 height 43
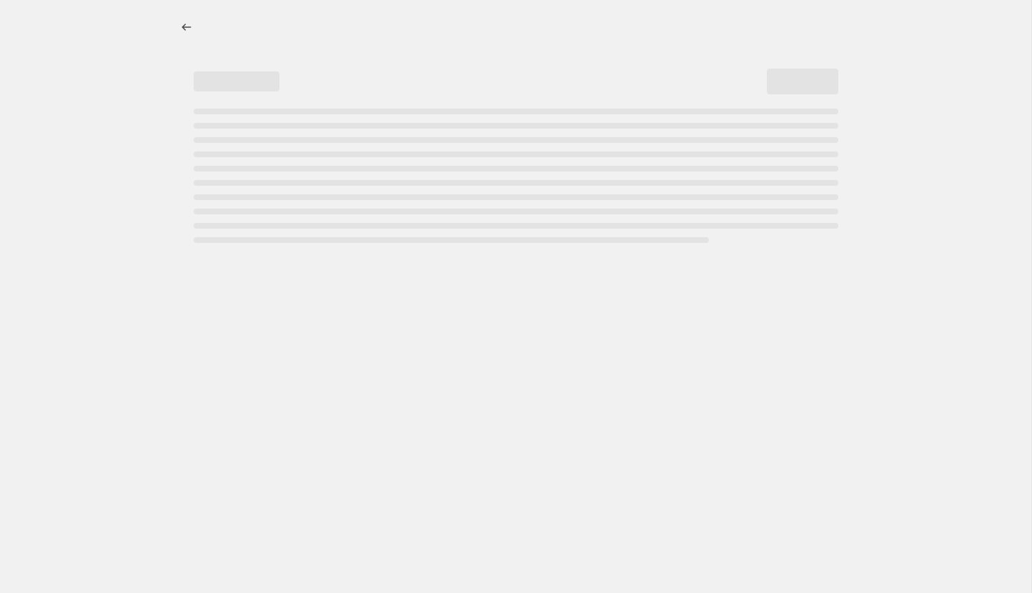
select select "percentage"
select select "collection"
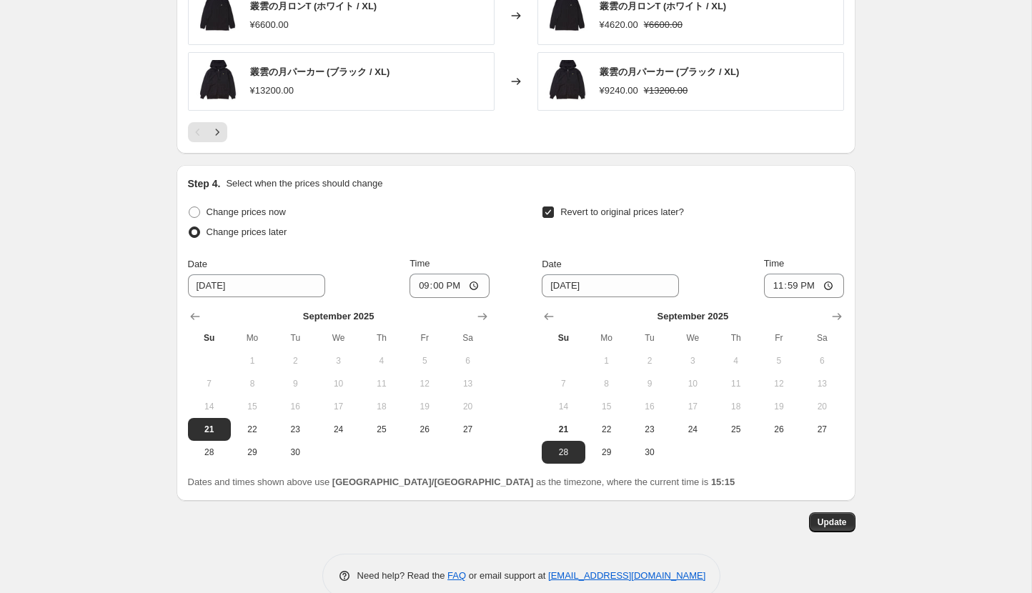
scroll to position [1322, 0]
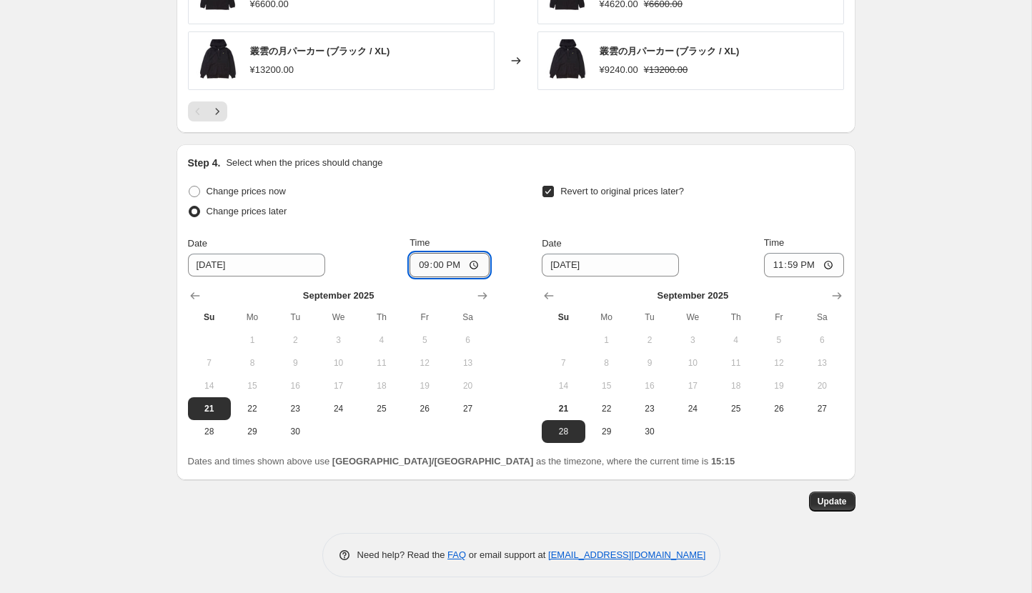
click at [434, 259] on input "21:00" at bounding box center [449, 265] width 80 height 24
type input "20:00"
click at [845, 499] on span "Update" at bounding box center [831, 501] width 29 height 11
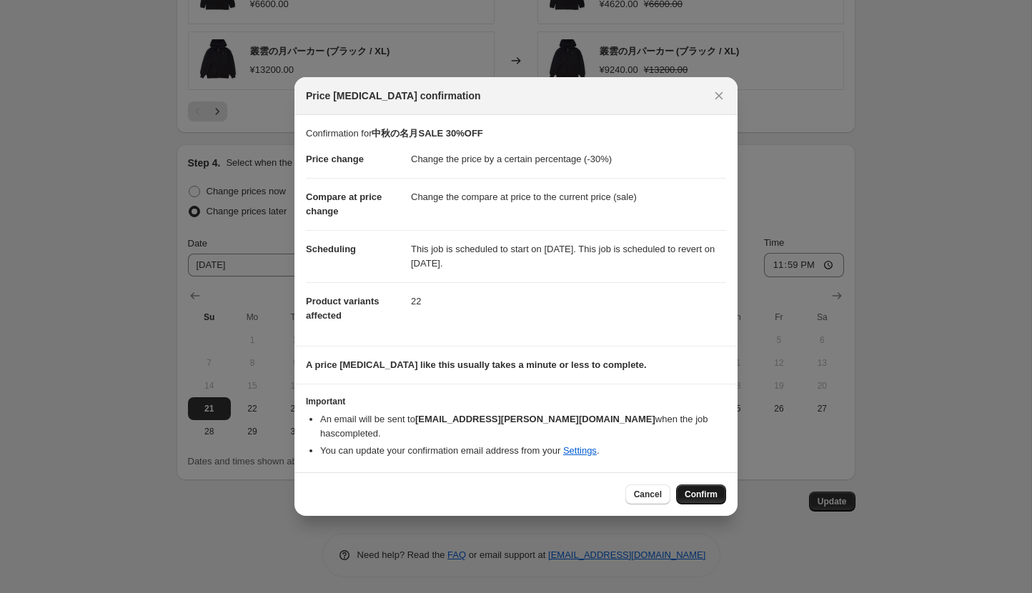
click at [678, 486] on button "Confirm" at bounding box center [701, 494] width 50 height 20
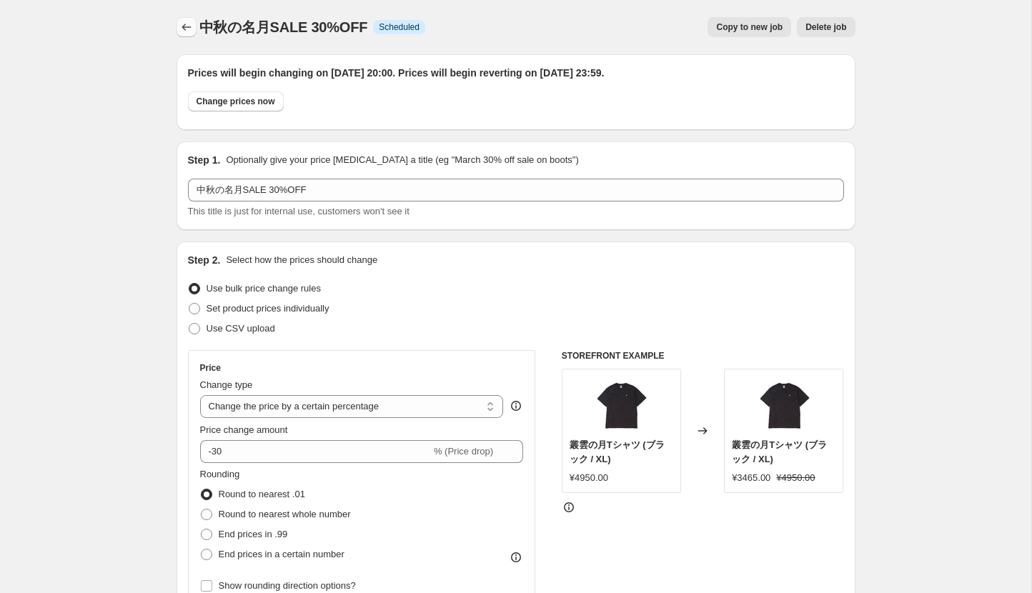
click at [184, 25] on icon "Price change jobs" at bounding box center [186, 27] width 14 height 14
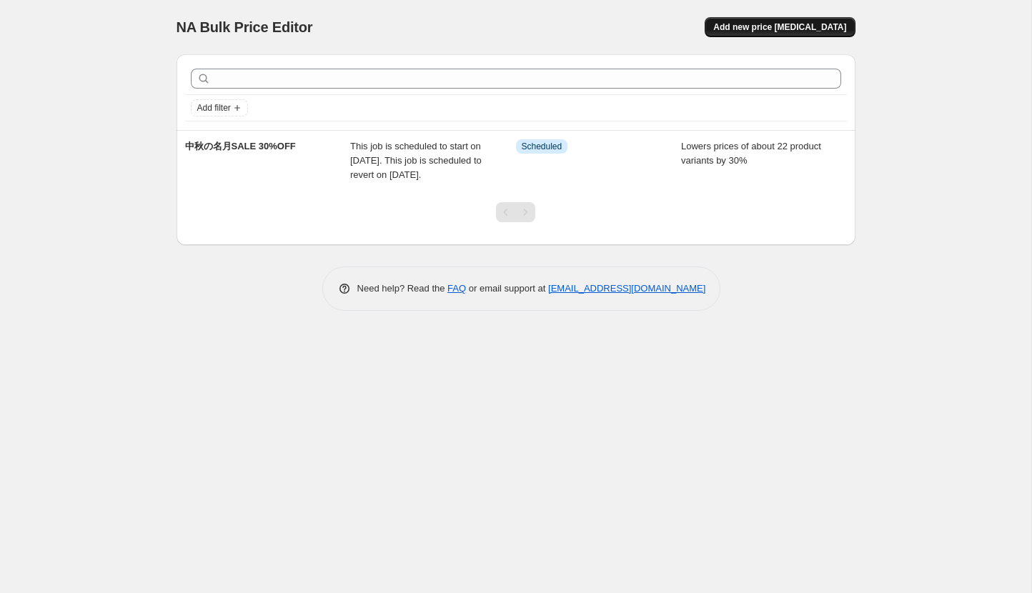
click at [784, 31] on span "Add new price [MEDICAL_DATA]" at bounding box center [779, 26] width 133 height 11
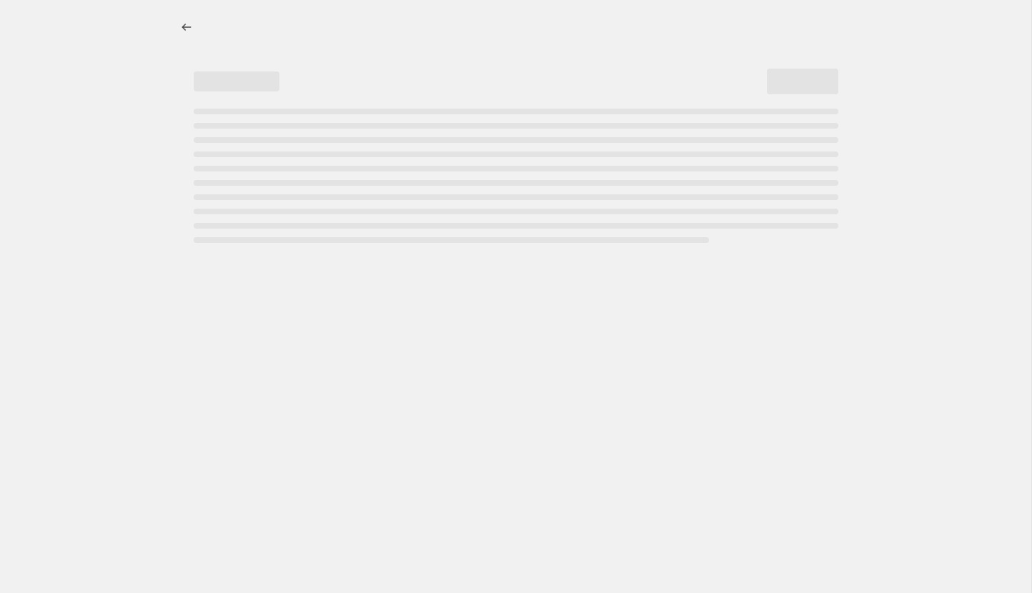
select select "percentage"
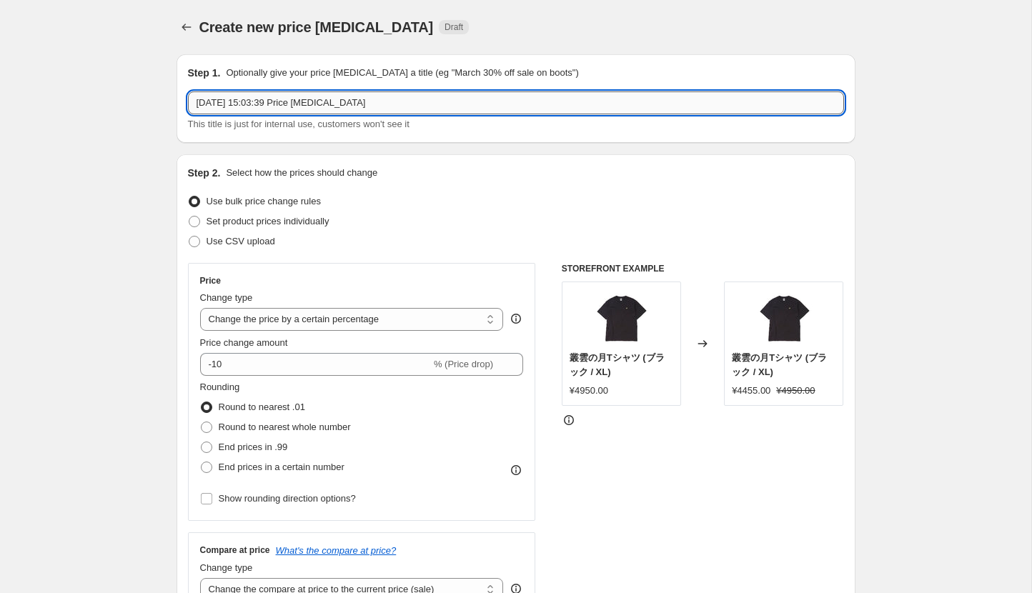
click at [553, 102] on input "2025年9月21日 15:03:39 Price change job" at bounding box center [516, 102] width 656 height 23
type input "test"
click at [334, 319] on select "Change the price to a certain amount Change the price by a certain amount Chang…" at bounding box center [352, 319] width 304 height 23
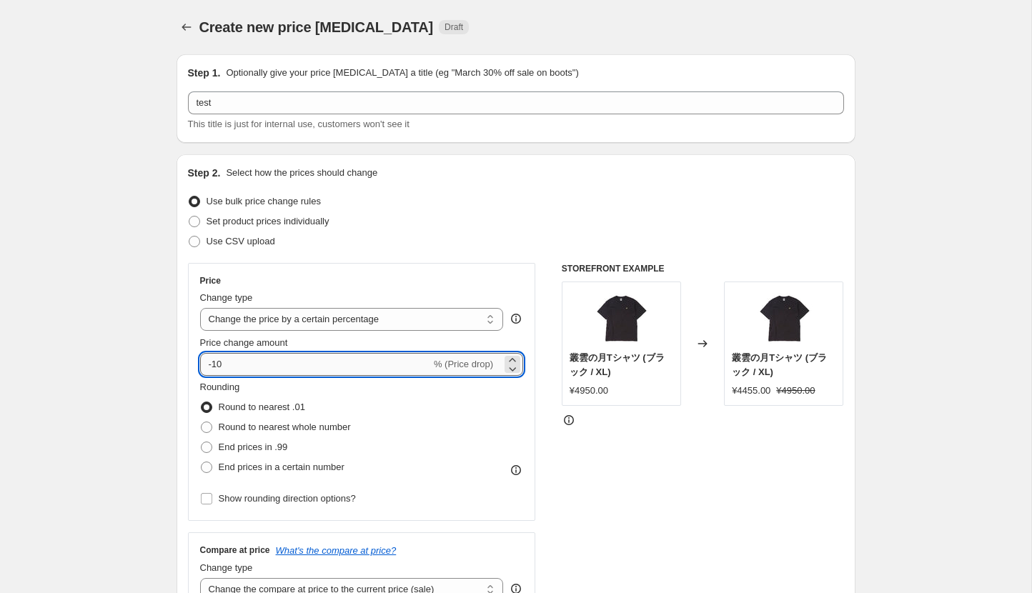
click at [231, 370] on input "-10" at bounding box center [315, 364] width 231 height 23
type input "-1"
type input "-30"
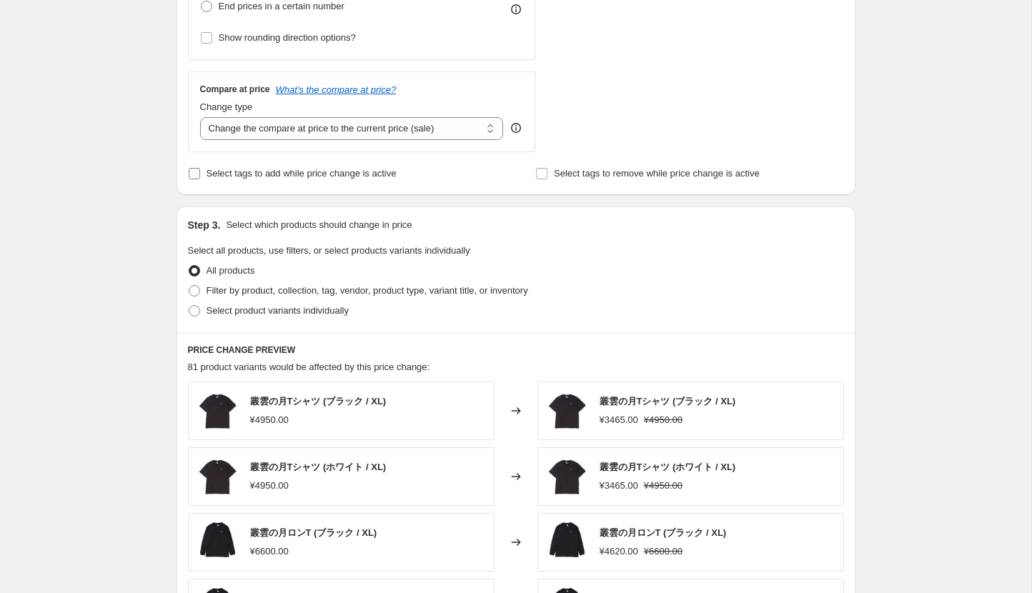
scroll to position [477, 0]
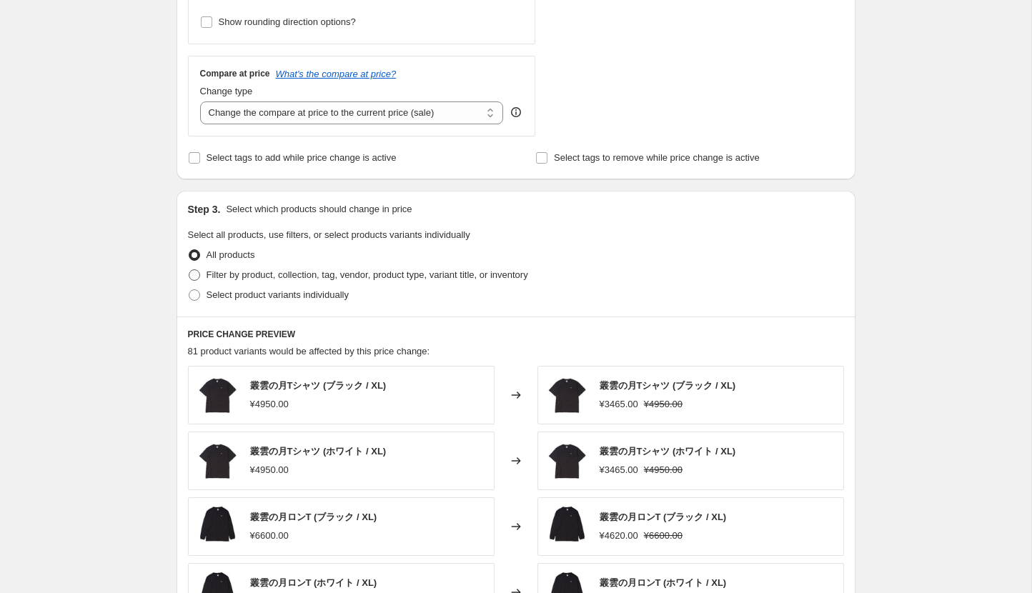
click at [233, 278] on span "Filter by product, collection, tag, vendor, product type, variant title, or inv…" at bounding box center [367, 274] width 322 height 11
click at [189, 270] on input "Filter by product, collection, tag, vendor, product type, variant title, or inv…" at bounding box center [189, 269] width 1 height 1
radio input "true"
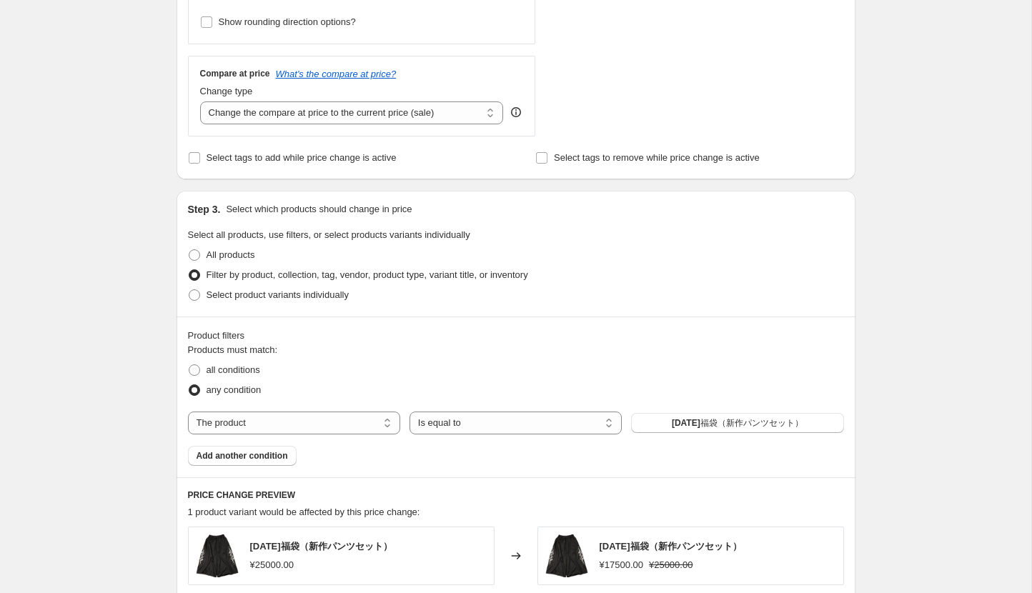
scroll to position [542, 0]
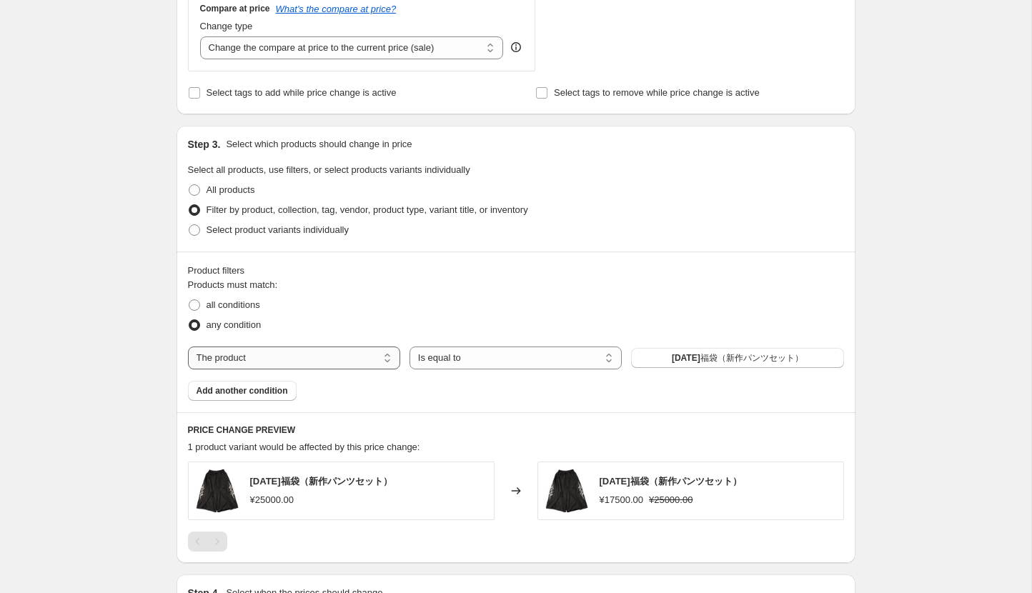
click at [385, 355] on select "The product The product's collection The product's tag The product's vendor The…" at bounding box center [294, 358] width 212 height 23
click at [379, 356] on select "The product The product's collection The product's tag The product's vendor The…" at bounding box center [294, 358] width 212 height 23
click at [387, 355] on select "The product The product's collection The product's tag The product's vendor The…" at bounding box center [294, 358] width 212 height 23
click at [694, 360] on span "2025福袋（新作パンツセット）" at bounding box center [737, 357] width 131 height 11
click at [302, 356] on select "The product The product's collection The product's tag The product's vendor The…" at bounding box center [294, 358] width 212 height 23
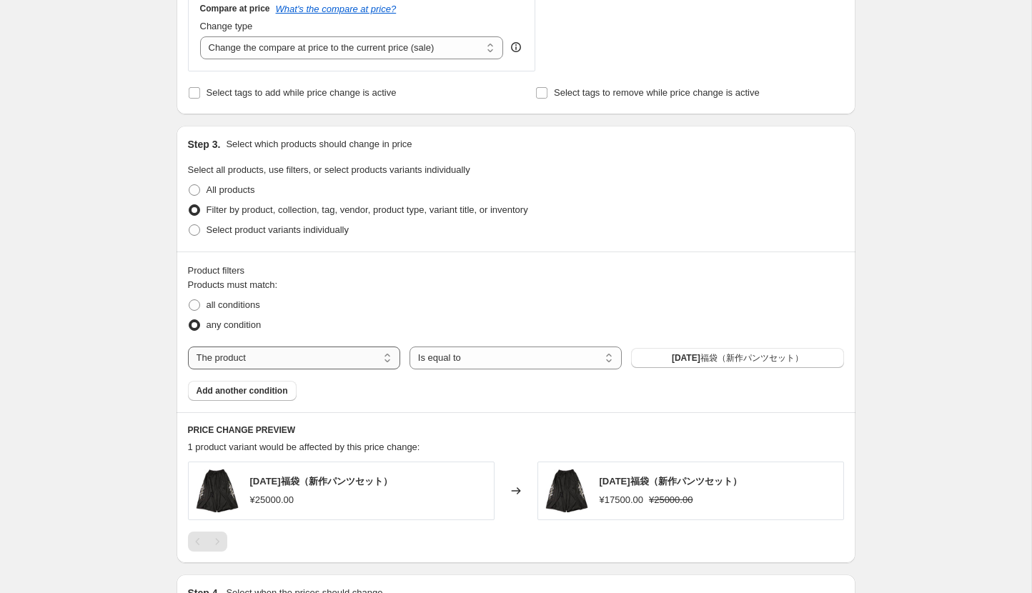
select select "collection"
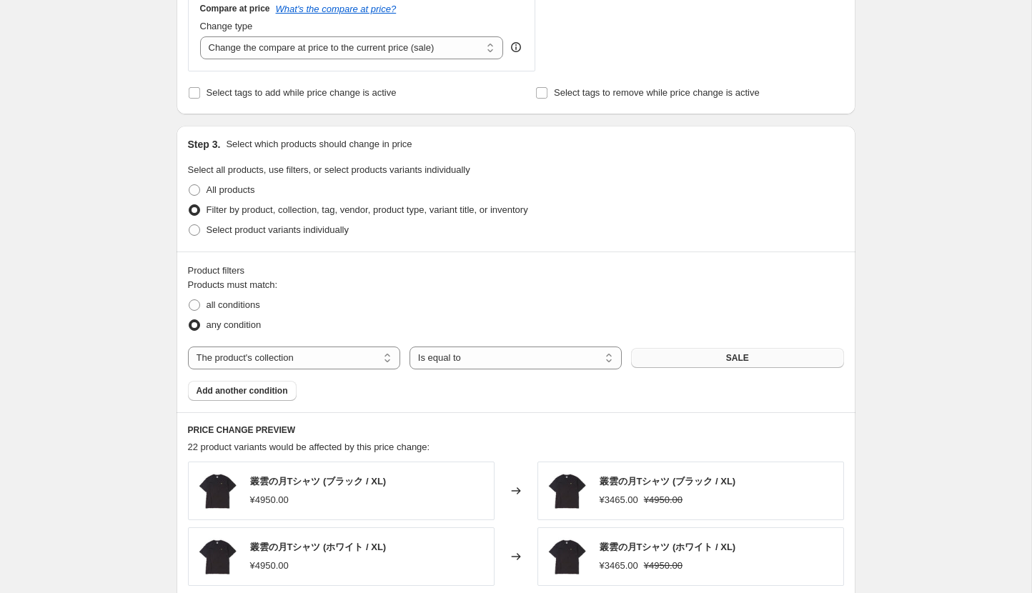
click at [716, 348] on button "SALE" at bounding box center [737, 358] width 212 height 20
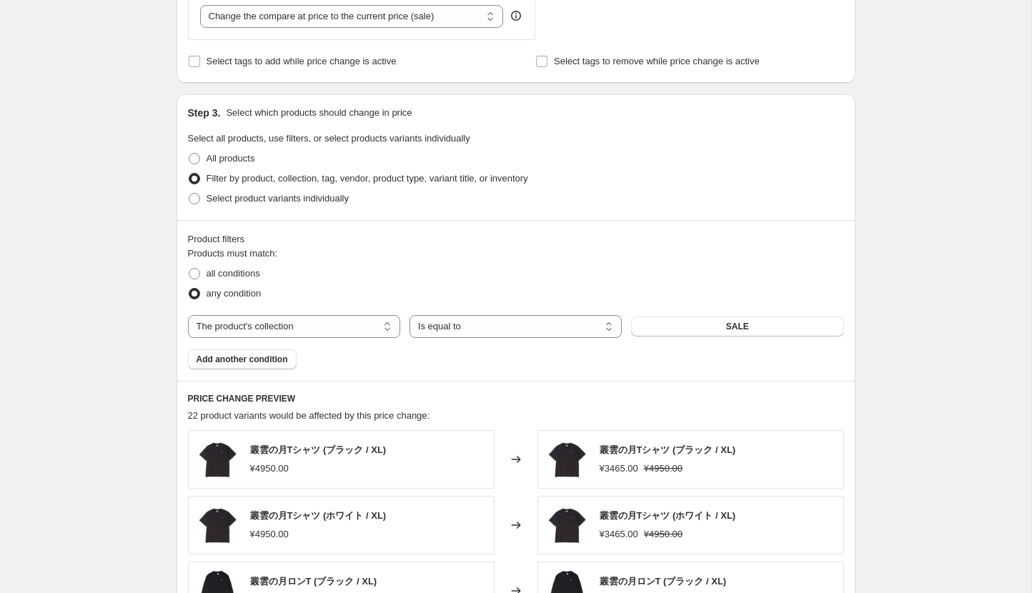
scroll to position [575, 0]
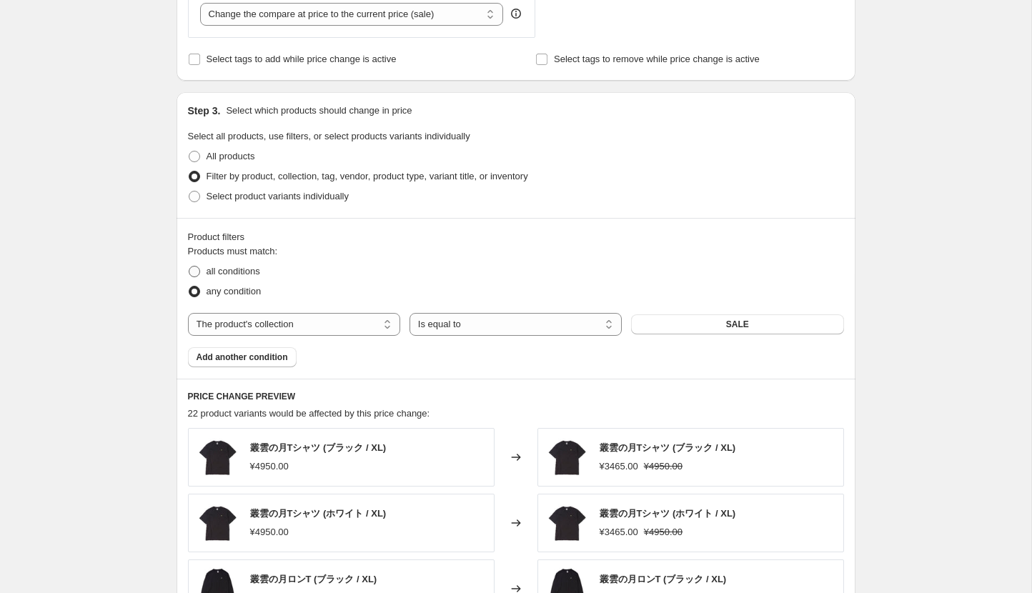
click at [259, 272] on span "all conditions" at bounding box center [233, 271] width 54 height 11
click at [189, 267] on input "all conditions" at bounding box center [189, 266] width 1 height 1
radio input "true"
click at [252, 291] on span "any condition" at bounding box center [233, 291] width 55 height 11
click at [189, 287] on input "any condition" at bounding box center [189, 286] width 1 height 1
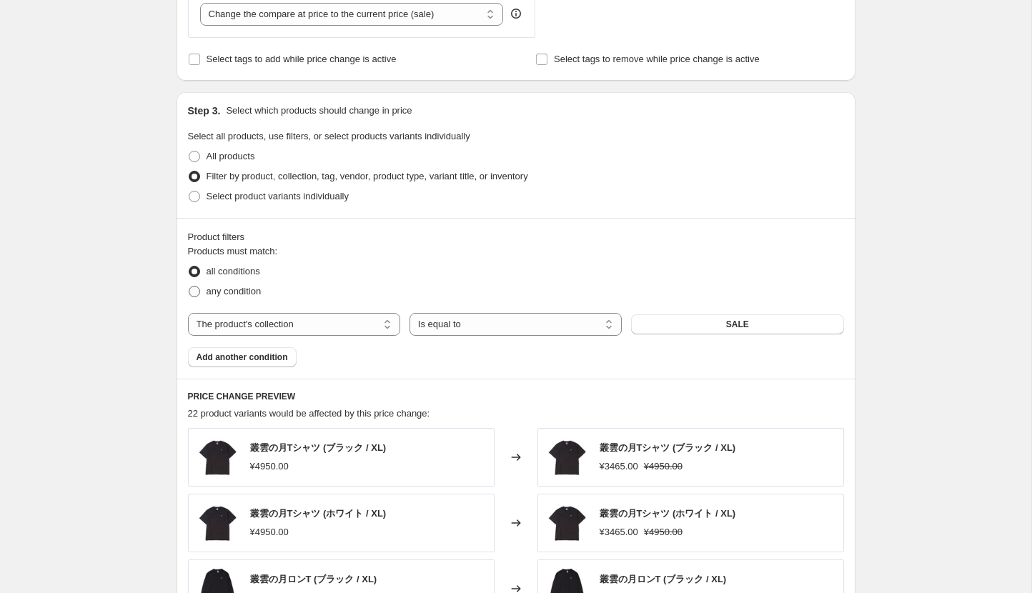
radio input "true"
drag, startPoint x: 294, startPoint y: 241, endPoint x: 174, endPoint y: 224, distance: 121.3
click at [174, 224] on div "Step 1. Optionally give your price change job a title (eg "March 30% off sale o…" at bounding box center [510, 197] width 690 height 1459
drag, startPoint x: 296, startPoint y: 257, endPoint x: 169, endPoint y: 239, distance: 127.7
click at [169, 239] on div "Step 1. Optionally give your price change job a title (eg "March 30% off sale o…" at bounding box center [510, 197] width 690 height 1459
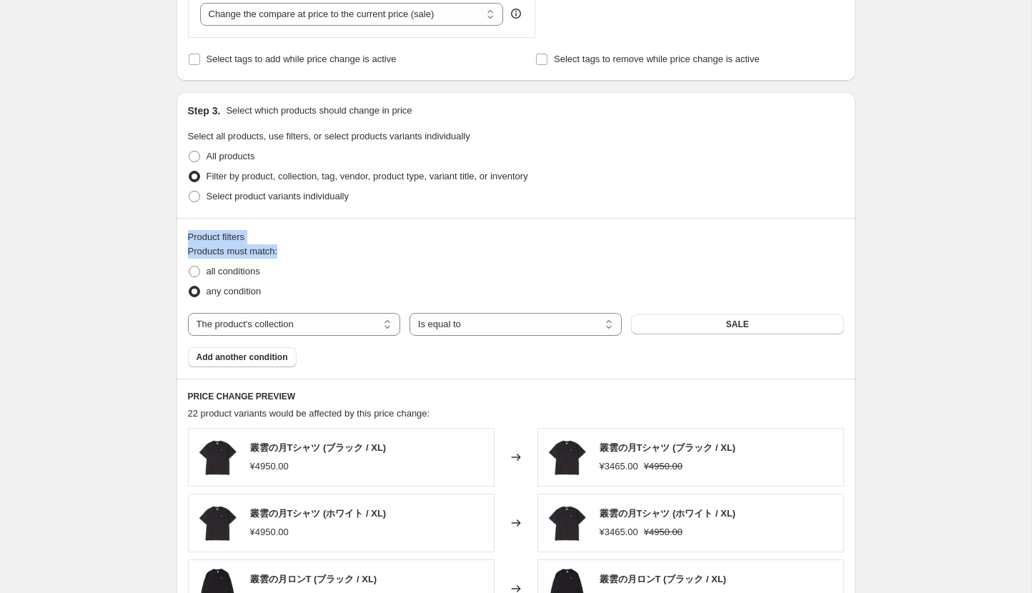
copy div "Product filters Products must match:"
drag, startPoint x: 266, startPoint y: 269, endPoint x: 206, endPoint y: 269, distance: 60.0
click at [206, 269] on div "all conditions" at bounding box center [516, 271] width 656 height 20
copy span "all conditions"
click at [199, 268] on span at bounding box center [194, 271] width 11 height 11
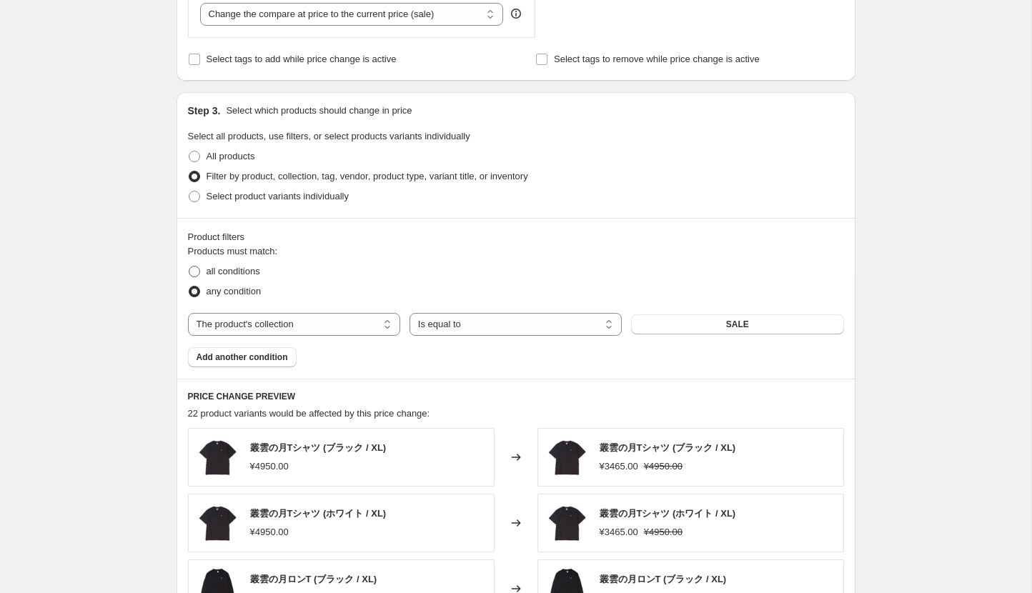
click at [189, 267] on input "all conditions" at bounding box center [189, 266] width 1 height 1
radio input "true"
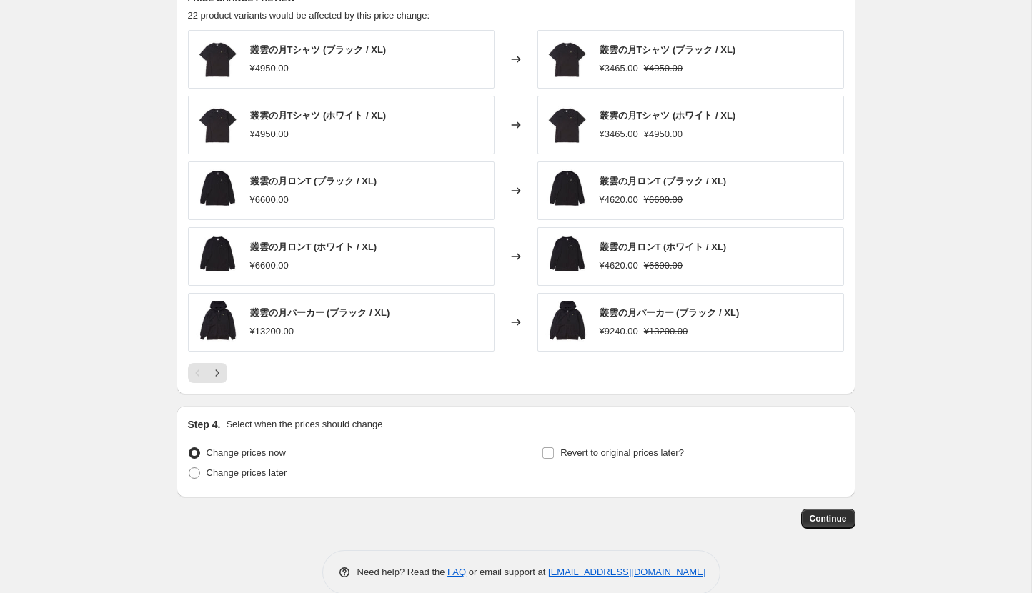
scroll to position [990, 0]
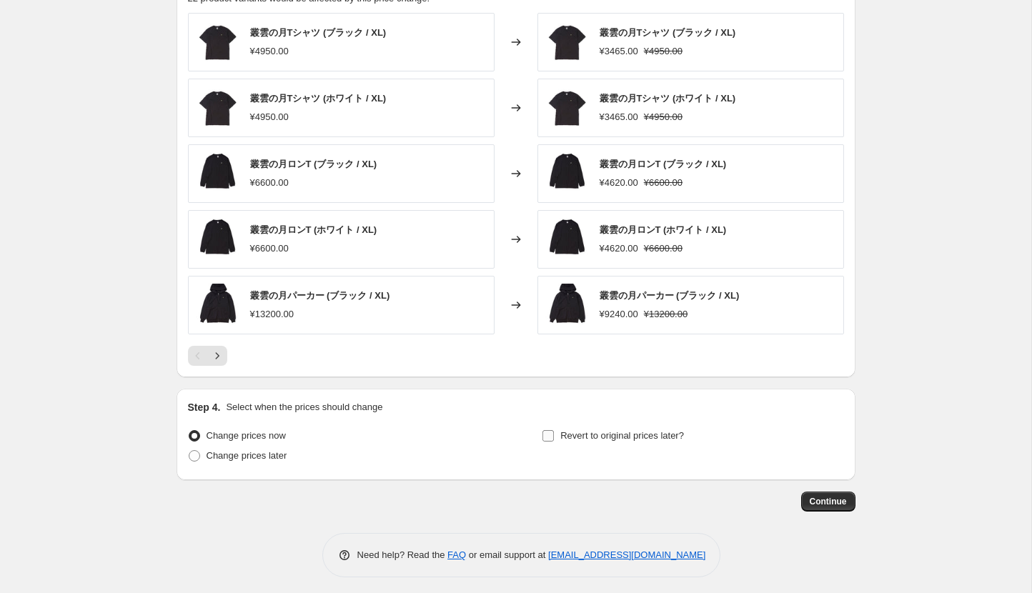
click at [594, 432] on span "Revert to original prices later?" at bounding box center [622, 435] width 124 height 11
click at [554, 432] on input "Revert to original prices later?" at bounding box center [547, 435] width 11 height 11
checkbox input "true"
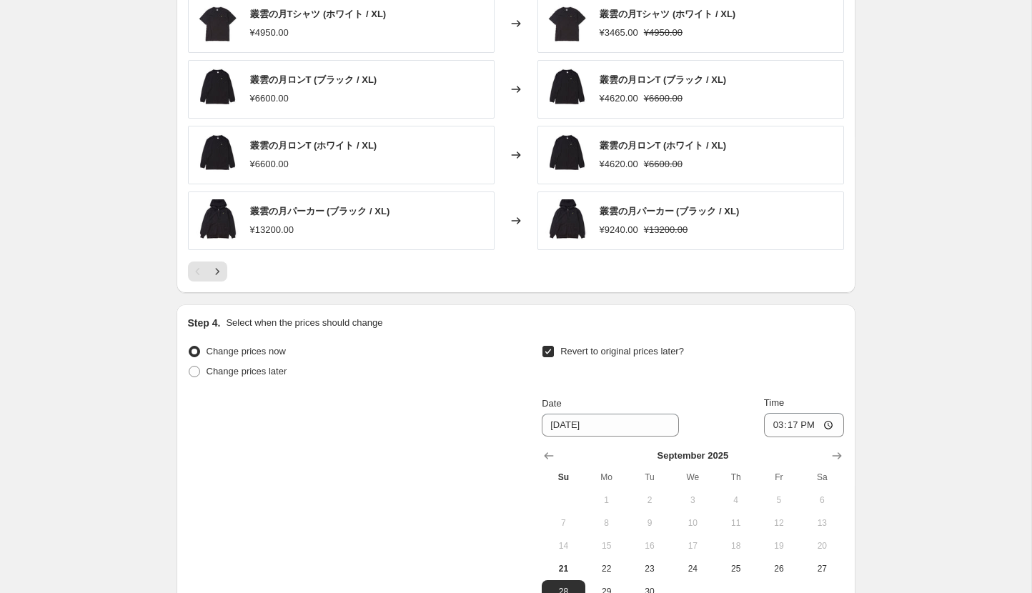
scroll to position [1081, 0]
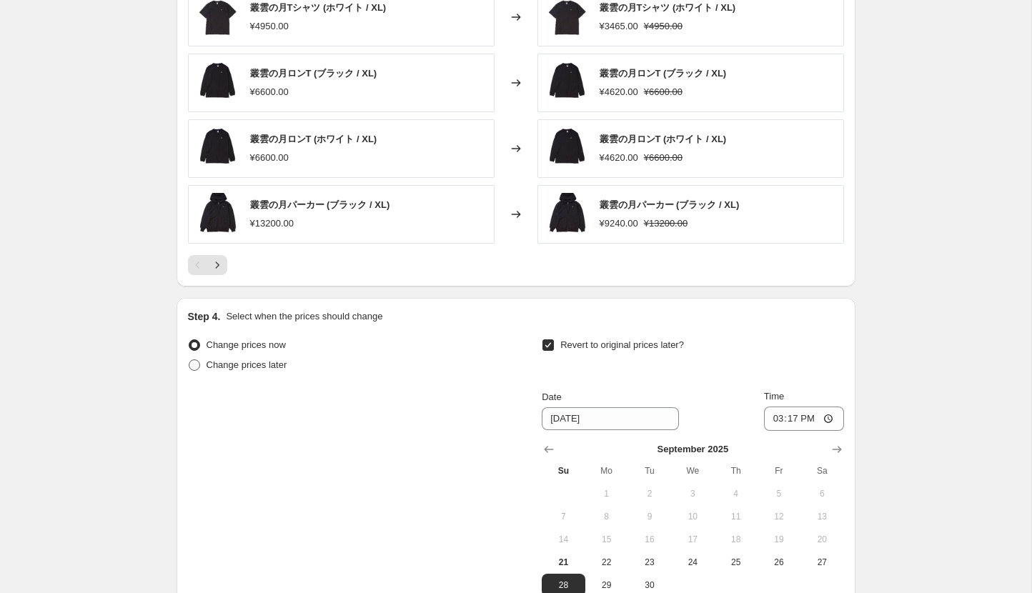
click at [284, 362] on span "Change prices later" at bounding box center [246, 364] width 81 height 11
click at [189, 360] on input "Change prices later" at bounding box center [189, 359] width 1 height 1
radio input "true"
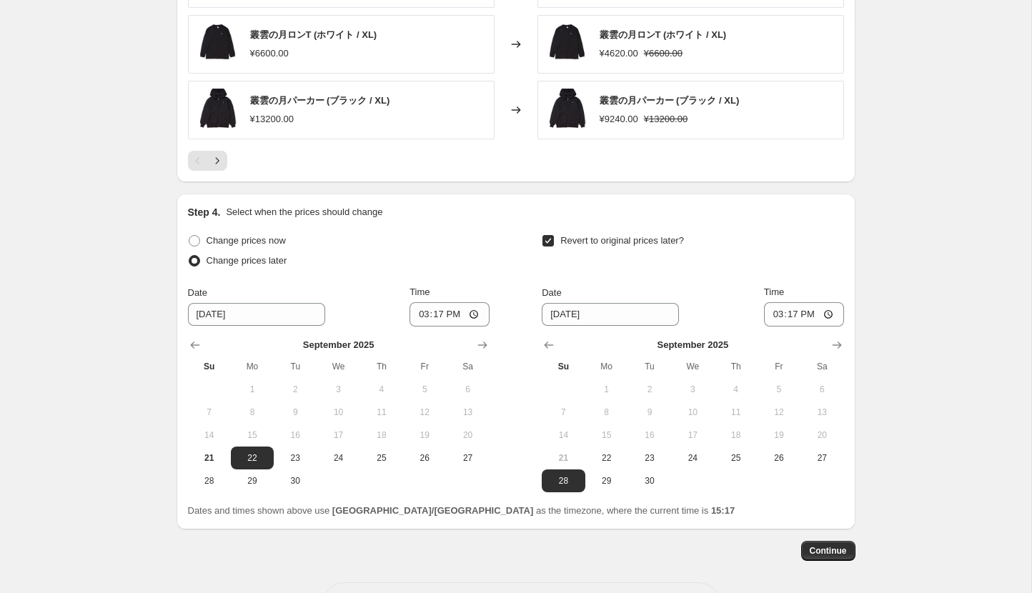
scroll to position [1235, 0]
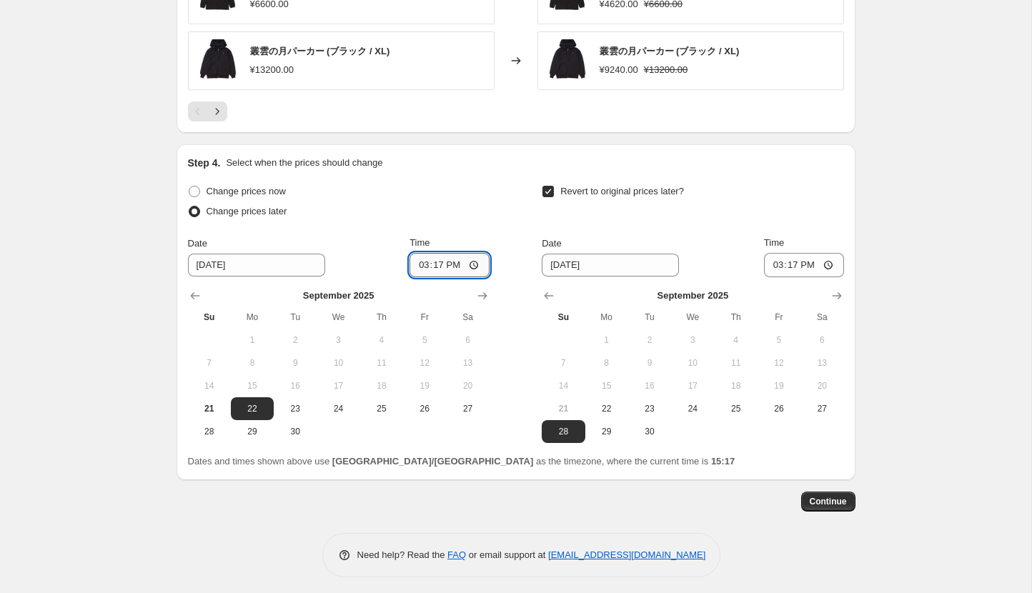
click at [454, 261] on input "15:17" at bounding box center [449, 265] width 80 height 24
type input "15:20"
click at [812, 255] on input "15:17" at bounding box center [804, 265] width 80 height 24
click at [807, 258] on input "15:17" at bounding box center [804, 265] width 80 height 24
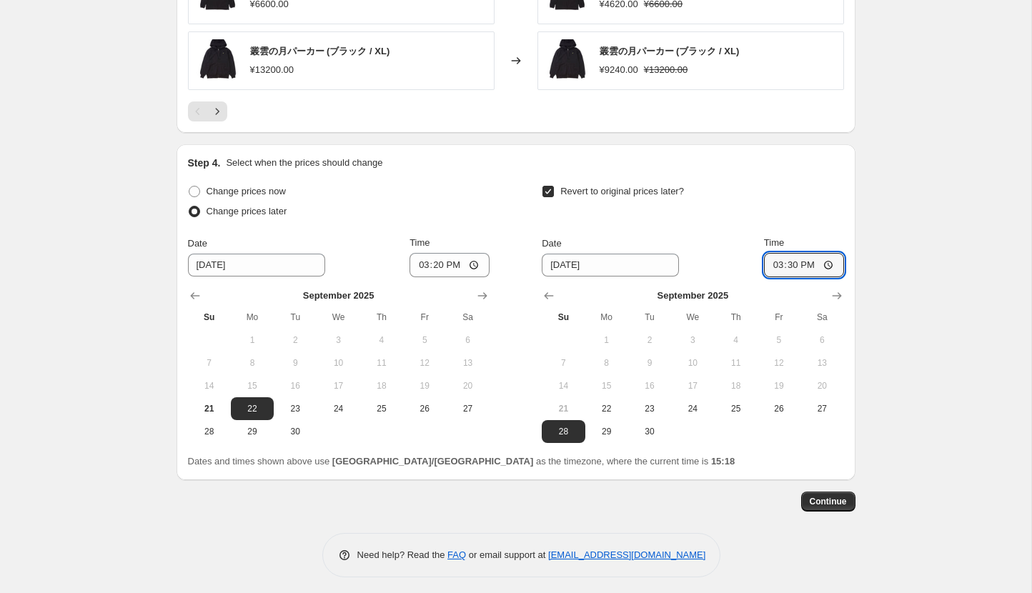
click at [812, 499] on span "Continue" at bounding box center [828, 501] width 37 height 11
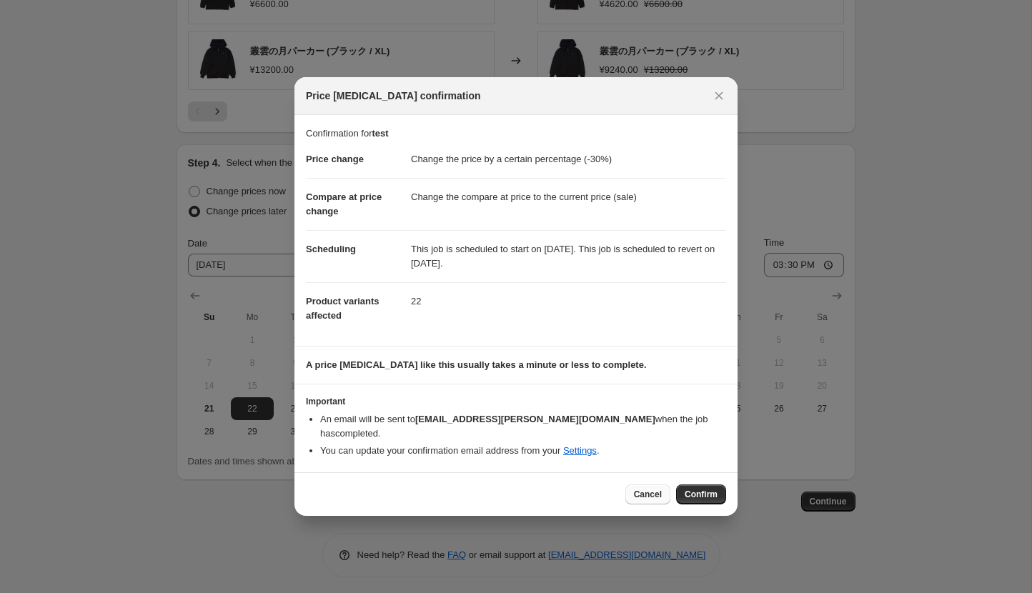
click at [656, 489] on span "Cancel" at bounding box center [648, 494] width 28 height 11
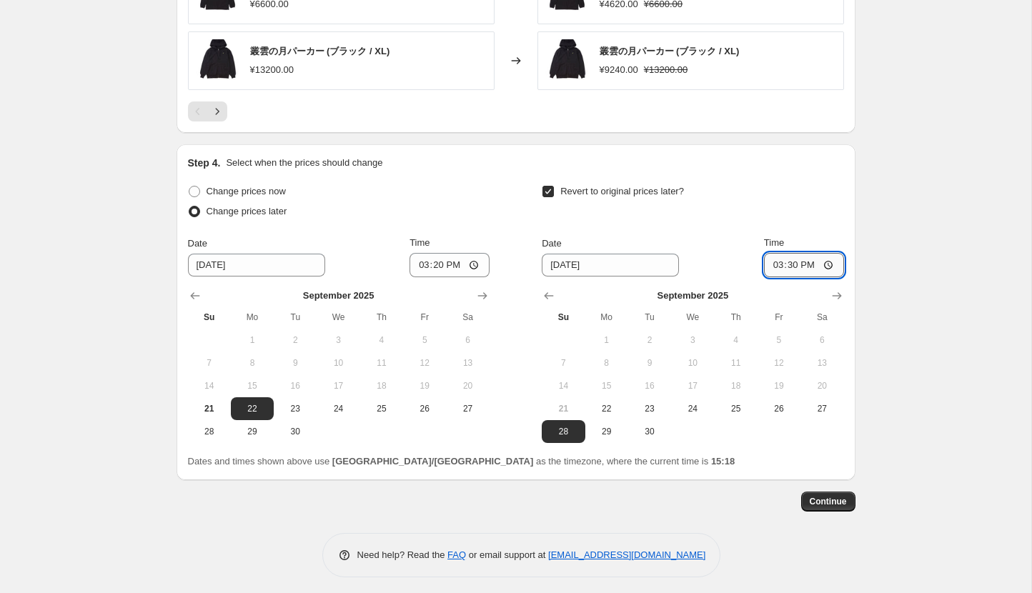
click at [805, 259] on input "15:30" at bounding box center [804, 265] width 80 height 24
type input "15:25"
click at [807, 497] on button "Continue" at bounding box center [828, 502] width 54 height 20
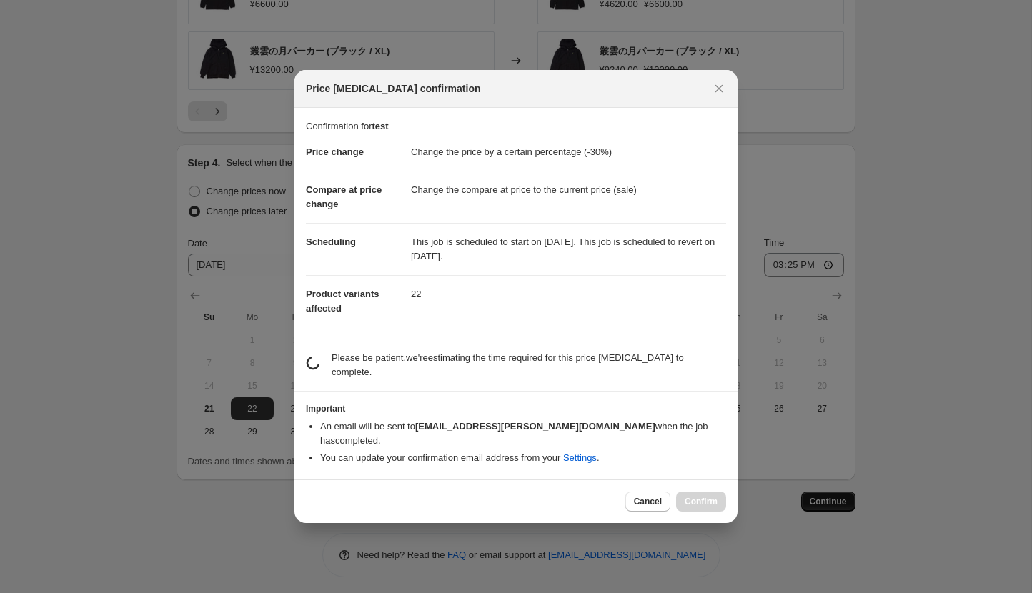
scroll to position [0, 0]
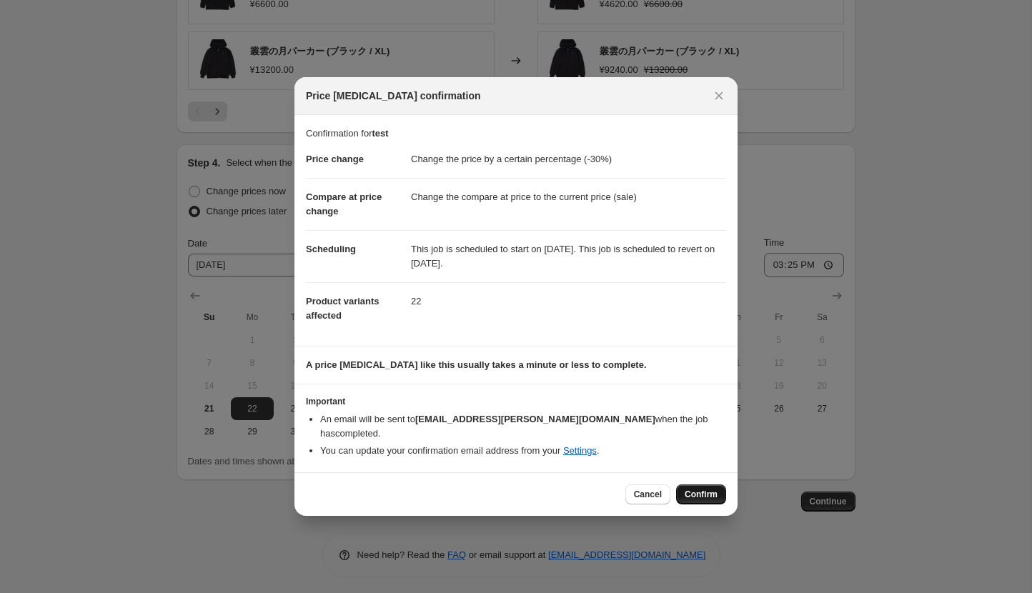
click at [687, 489] on span "Confirm" at bounding box center [700, 494] width 33 height 11
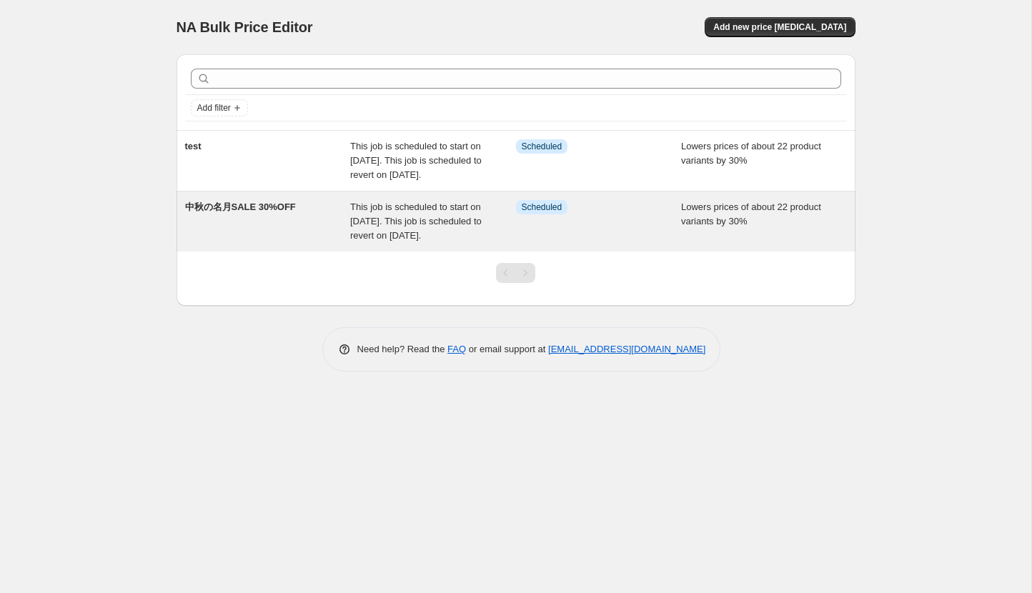
click at [314, 243] on div "中秋の名月SALE 30%OFF" at bounding box center [268, 221] width 166 height 43
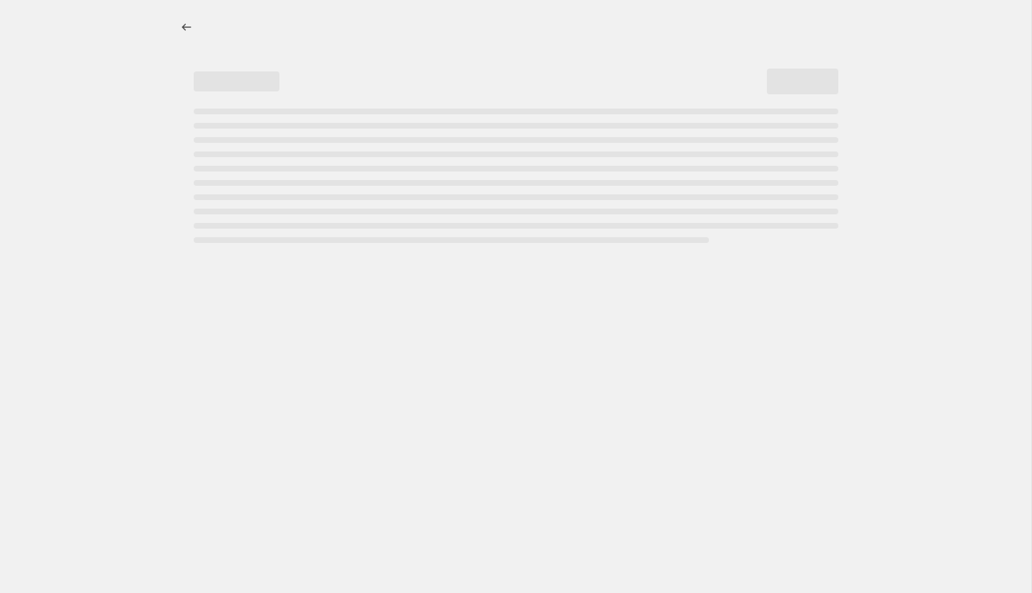
select select "percentage"
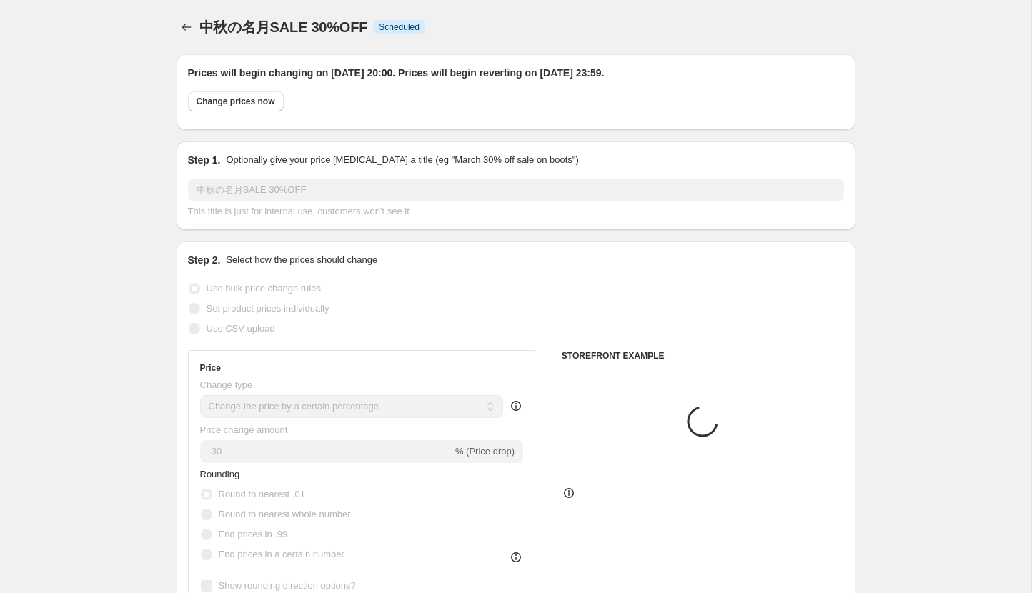
select select "collection"
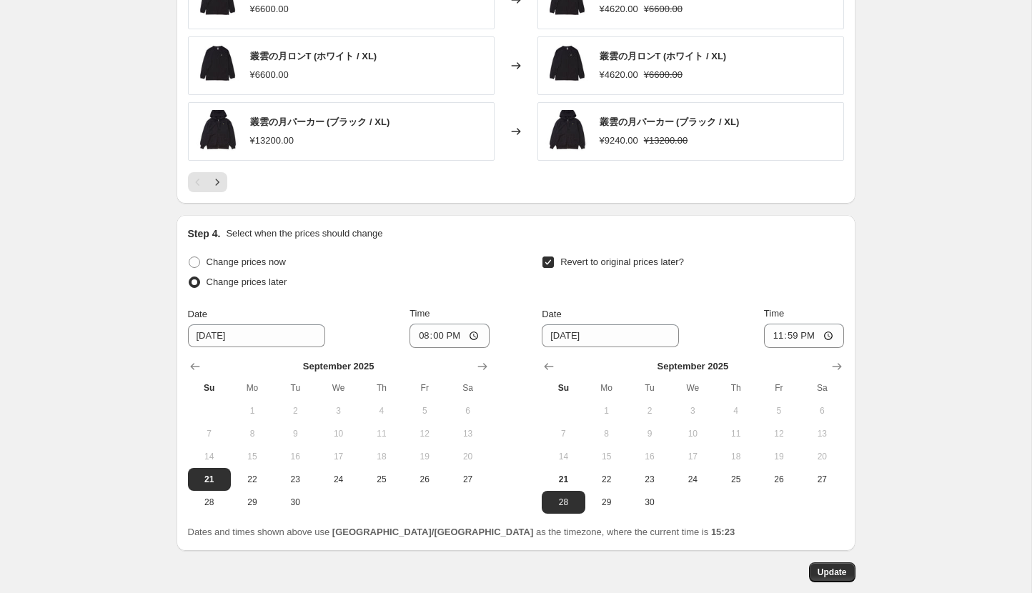
scroll to position [1294, 0]
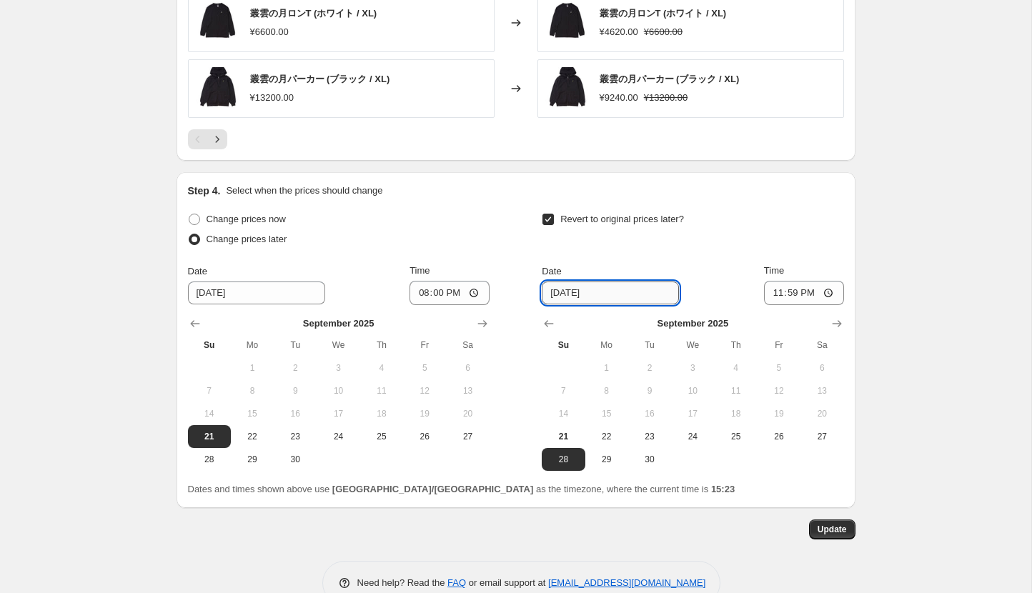
click at [566, 289] on input "[DATE]" at bounding box center [610, 293] width 137 height 23
click at [653, 454] on span "30" at bounding box center [649, 459] width 31 height 11
type input "[DATE]"
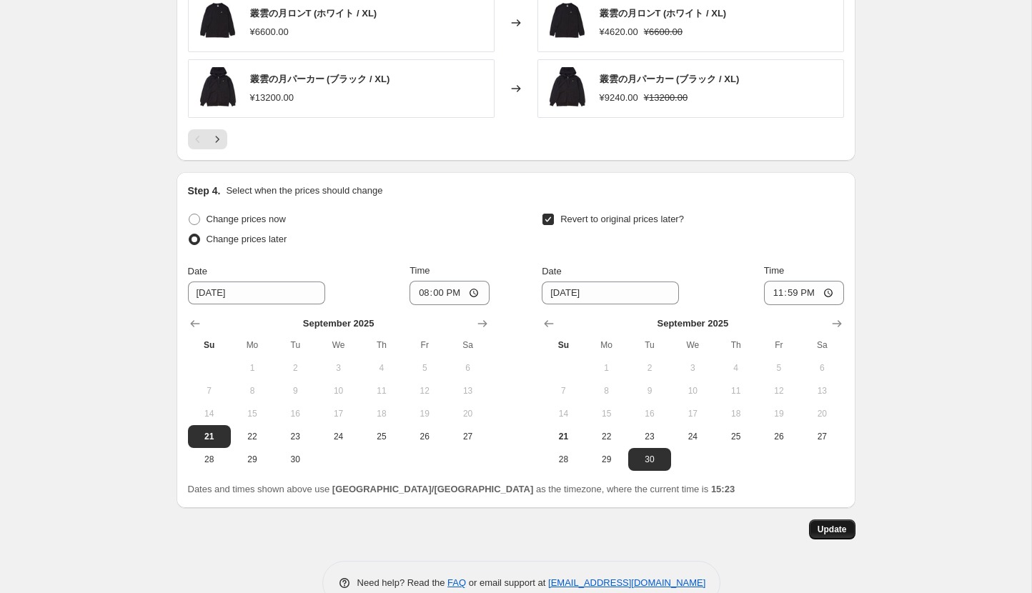
click at [845, 524] on span "Update" at bounding box center [831, 529] width 29 height 11
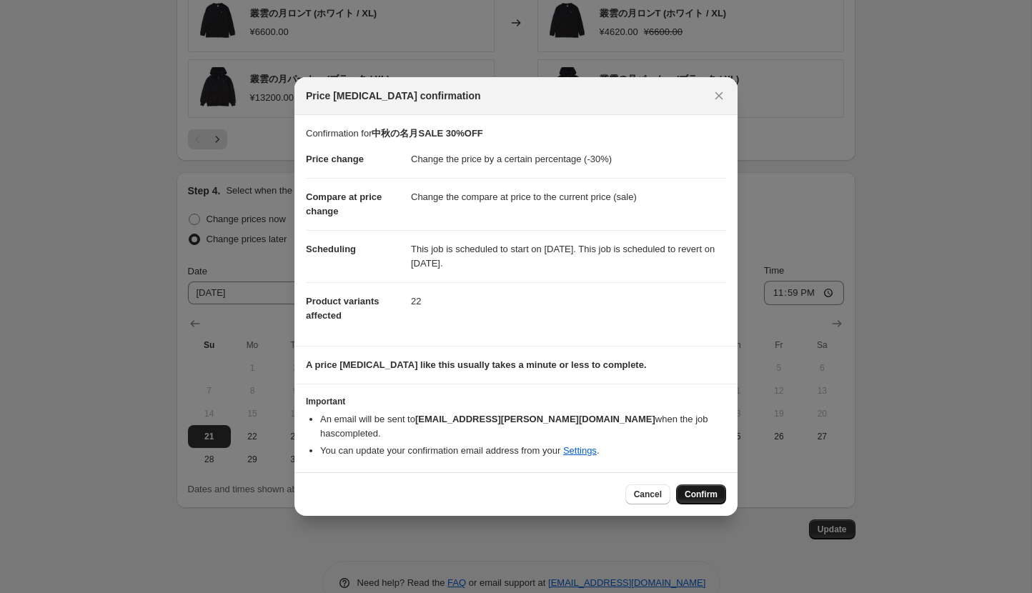
click at [700, 490] on span "Confirm" at bounding box center [700, 494] width 33 height 11
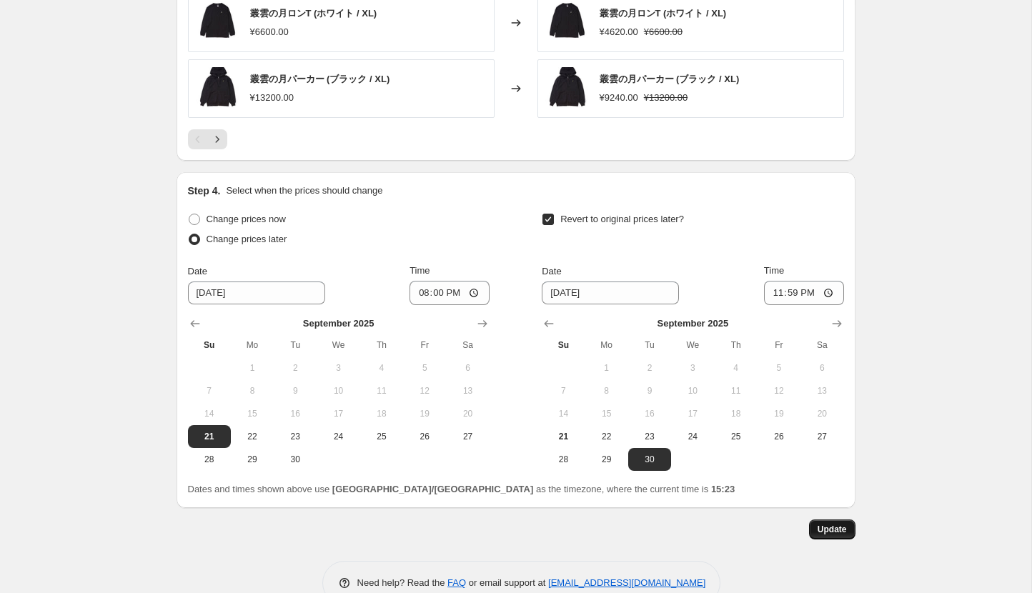
click at [821, 526] on span "Update" at bounding box center [831, 529] width 29 height 11
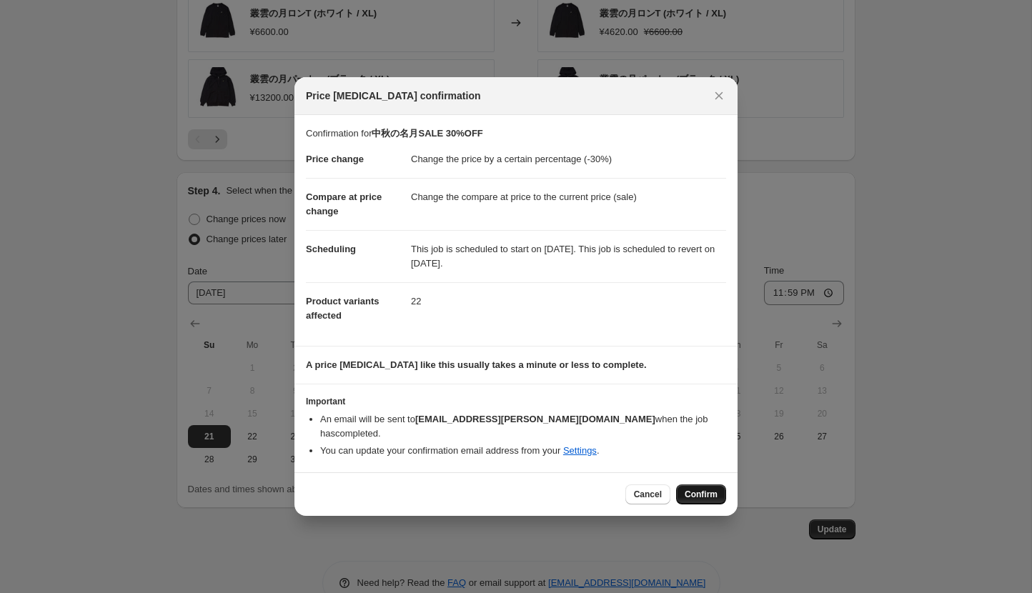
click at [704, 490] on span "Confirm" at bounding box center [700, 494] width 33 height 11
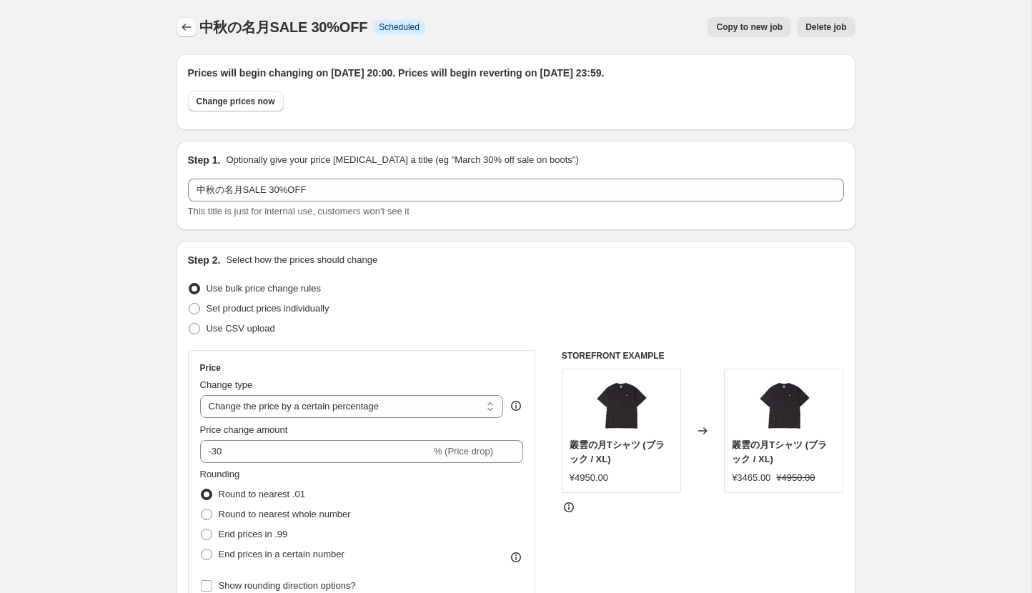
click at [186, 24] on icon "Price change jobs" at bounding box center [186, 27] width 14 height 14
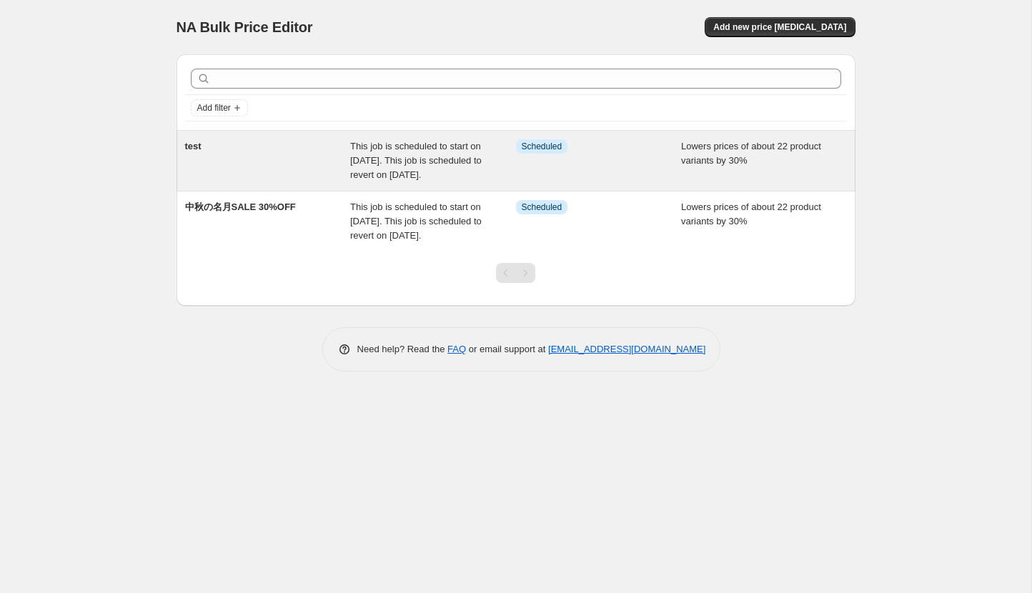
click at [558, 159] on div "Info Scheduled" at bounding box center [599, 160] width 166 height 43
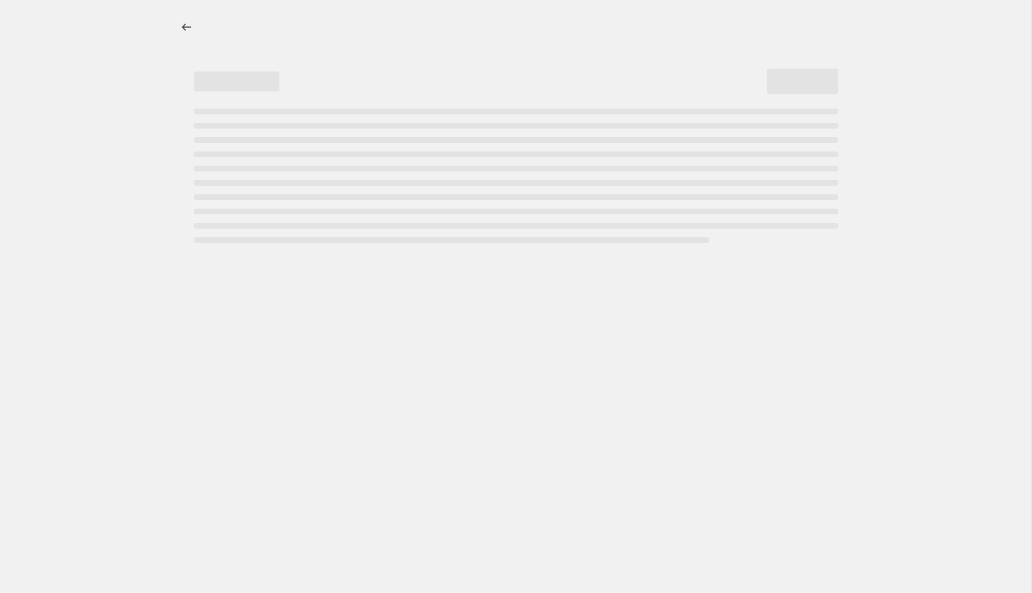
select select "percentage"
select select "collection"
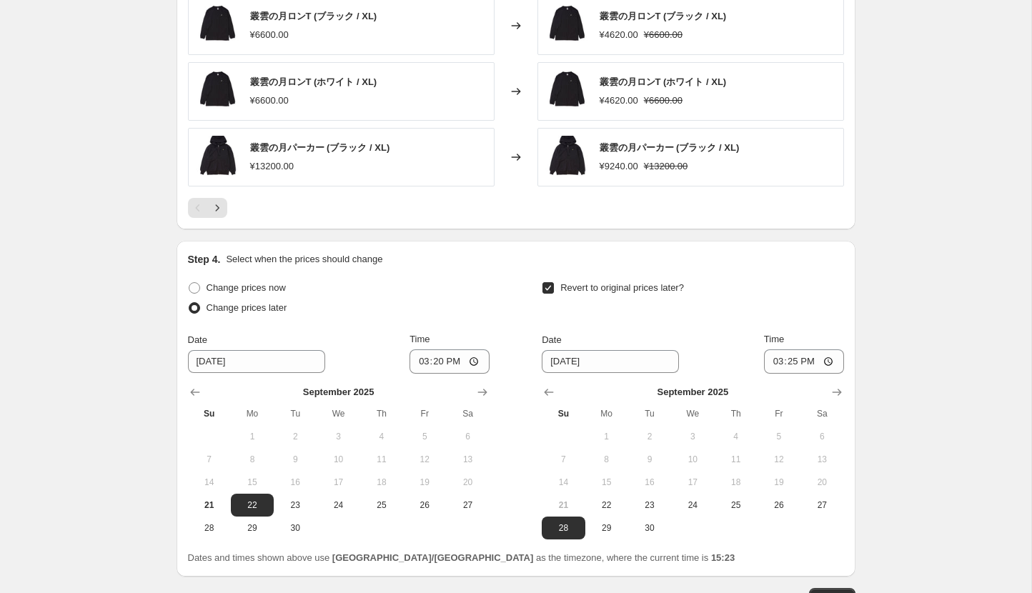
scroll to position [1322, 0]
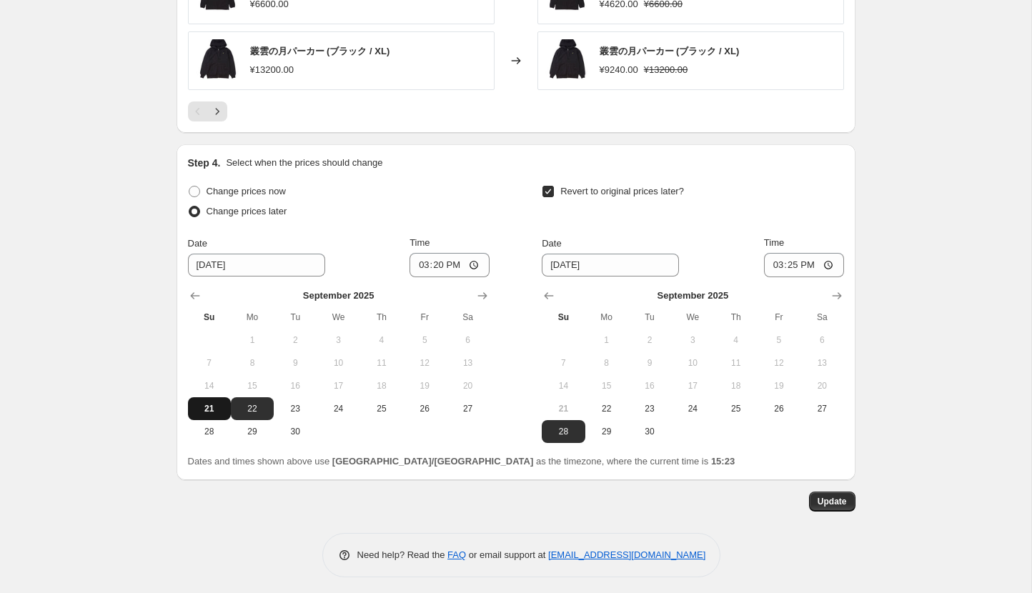
click at [211, 403] on span "21" at bounding box center [209, 408] width 31 height 11
type input "[DATE]"
click at [564, 404] on span "21" at bounding box center [562, 408] width 31 height 11
type input "[DATE]"
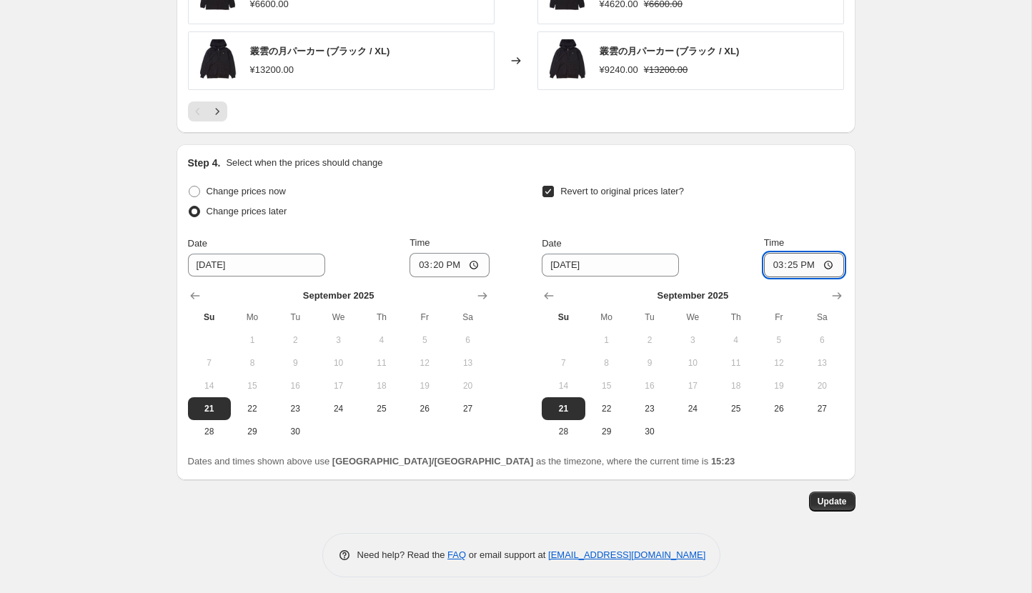
click at [805, 259] on input "15:25" at bounding box center [804, 265] width 80 height 24
type input "15:30"
click at [827, 497] on span "Update" at bounding box center [831, 501] width 29 height 11
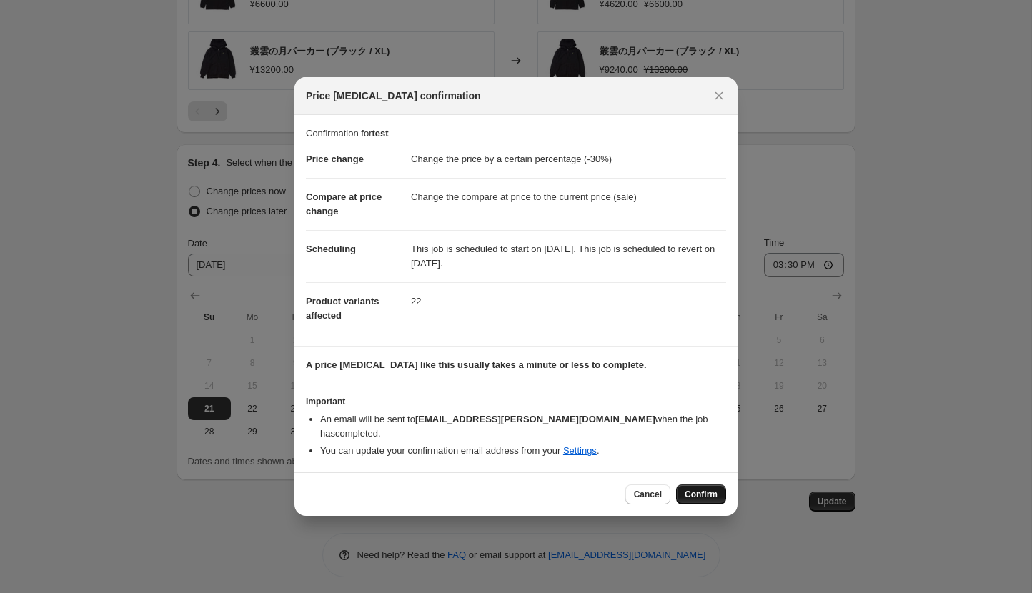
click at [715, 489] on span "Confirm" at bounding box center [700, 494] width 33 height 11
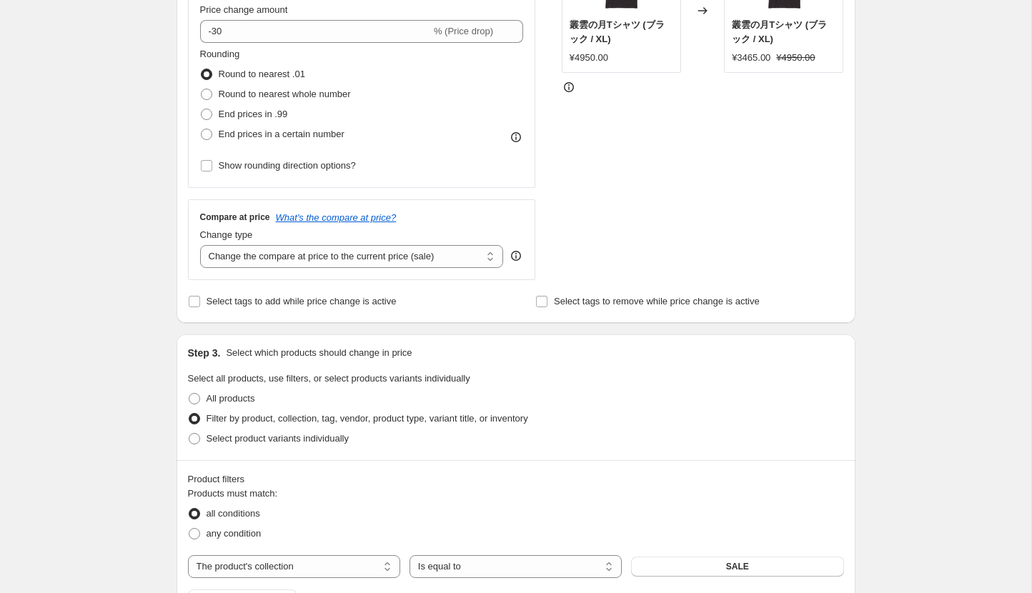
scroll to position [0, 0]
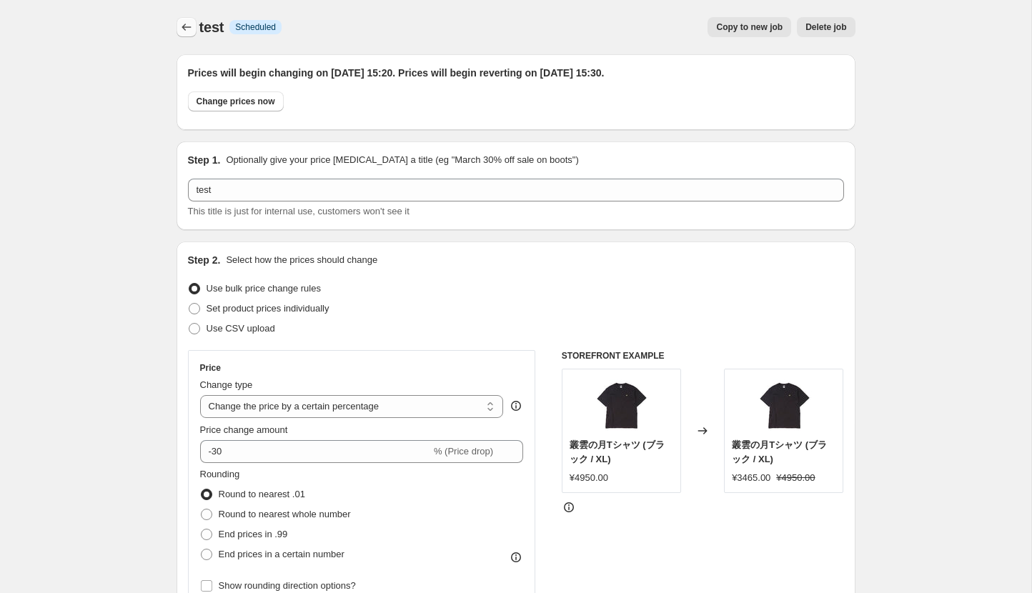
click at [179, 23] on icon "Price change jobs" at bounding box center [186, 27] width 14 height 14
